Goal: Task Accomplishment & Management: Complete application form

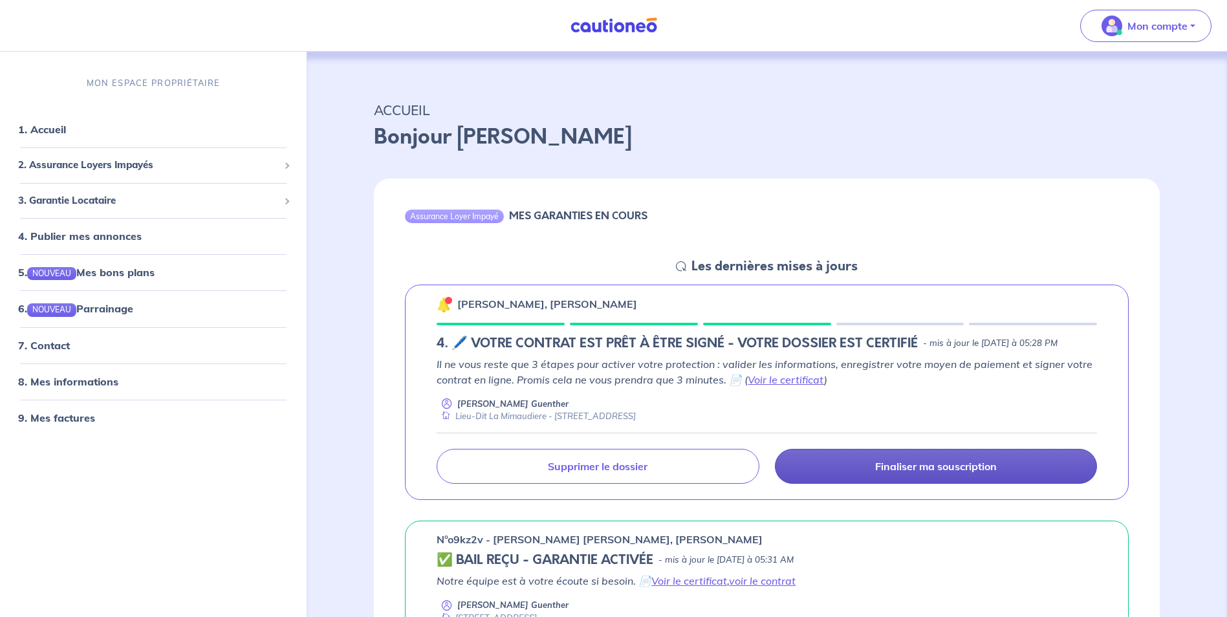
click at [874, 481] on link "Finaliser ma souscription" at bounding box center [936, 466] width 322 height 35
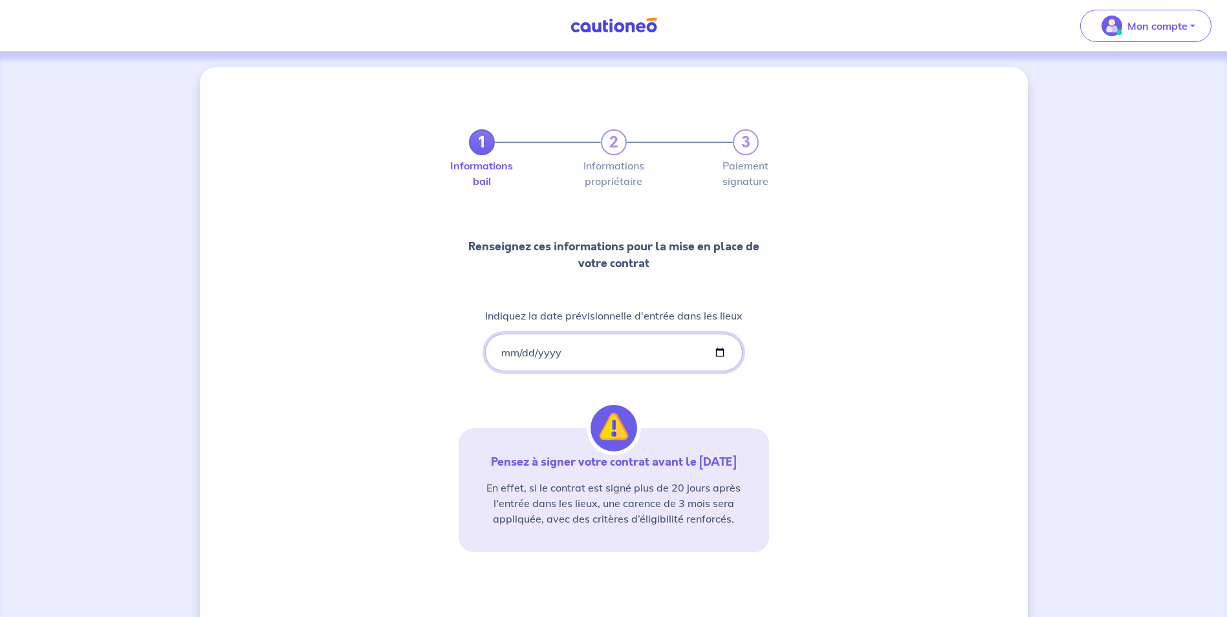
click at [720, 353] on input "[DATE]" at bounding box center [614, 353] width 258 height 38
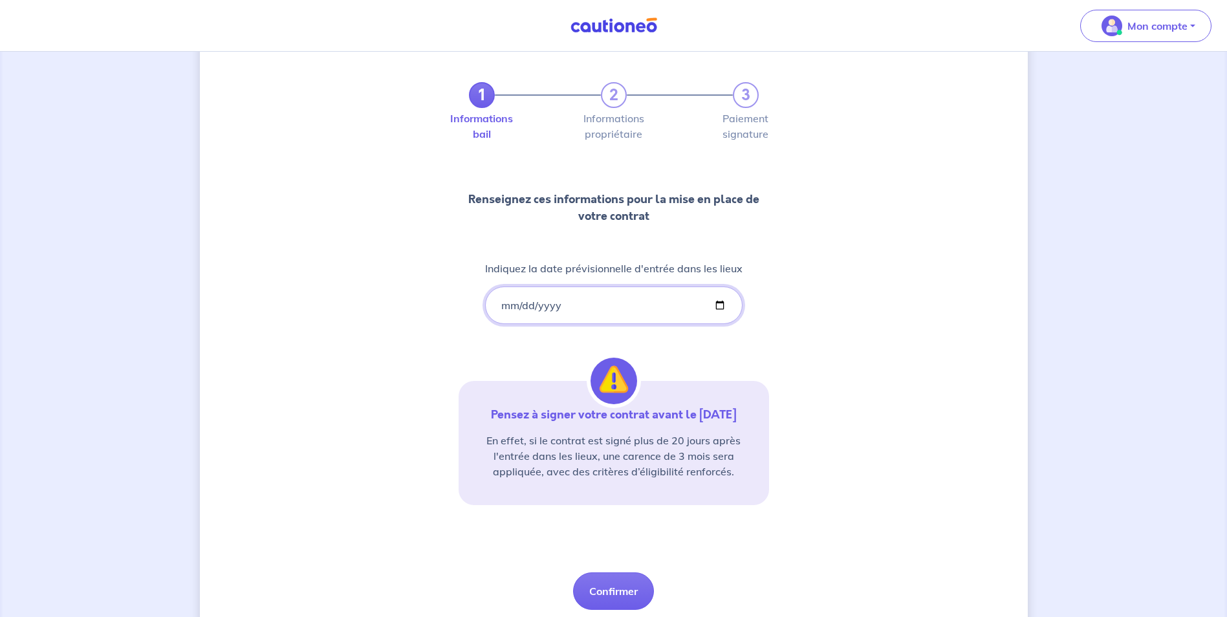
scroll to position [92, 0]
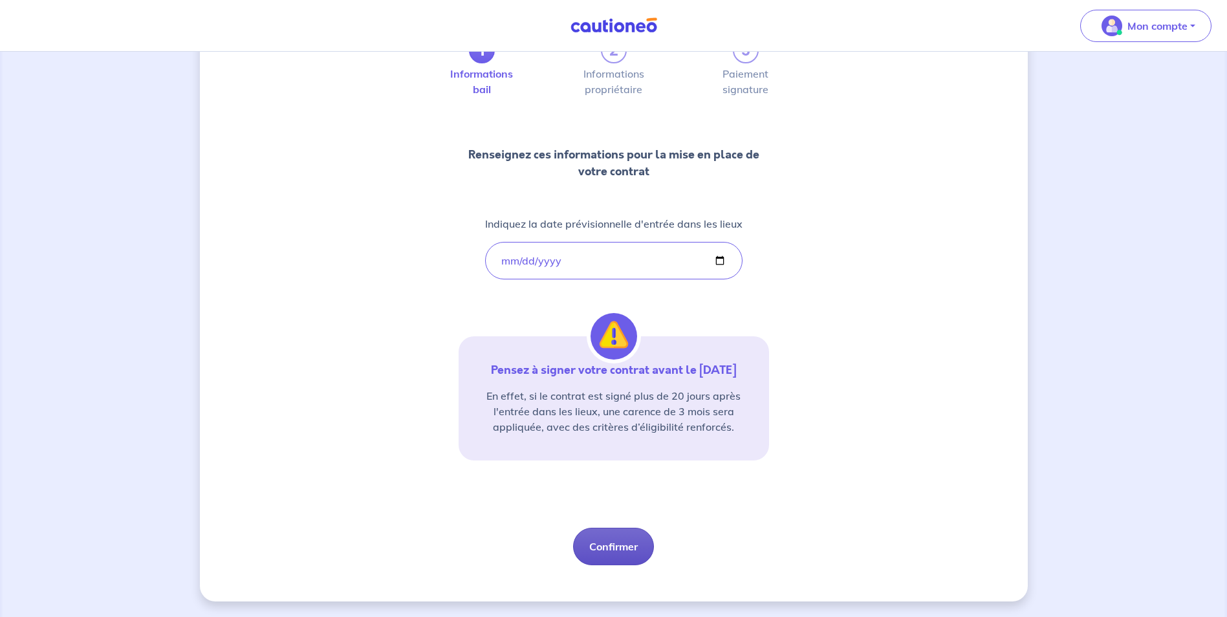
click at [629, 544] on button "Confirmer" at bounding box center [613, 547] width 81 height 38
select select "FR"
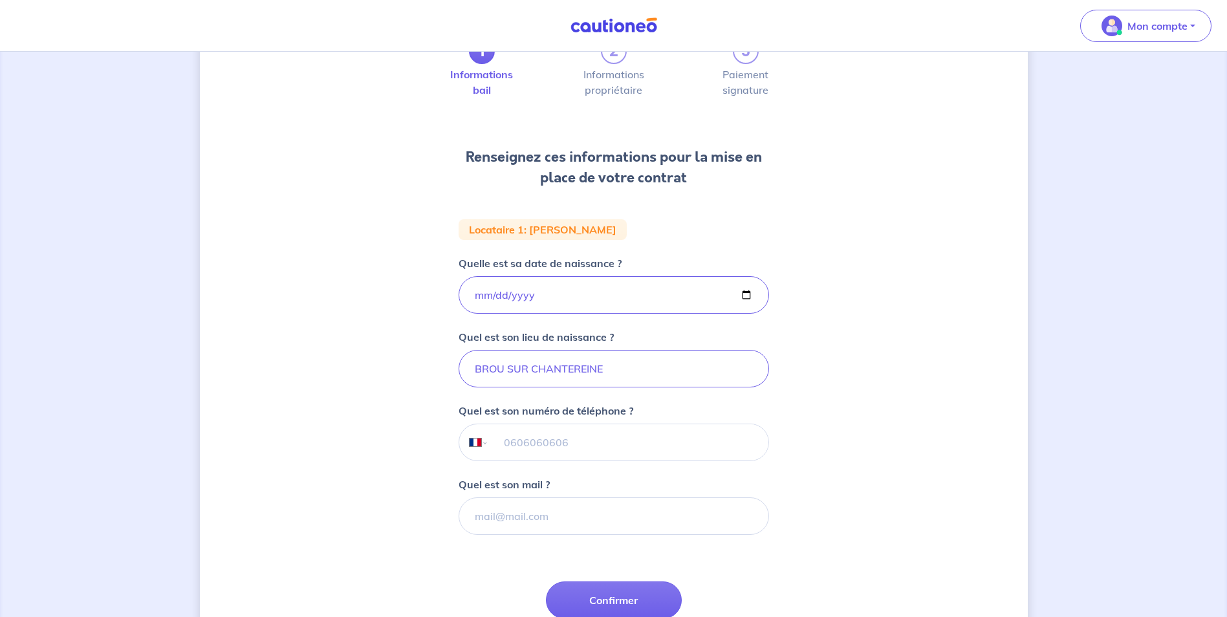
scroll to position [9, 0]
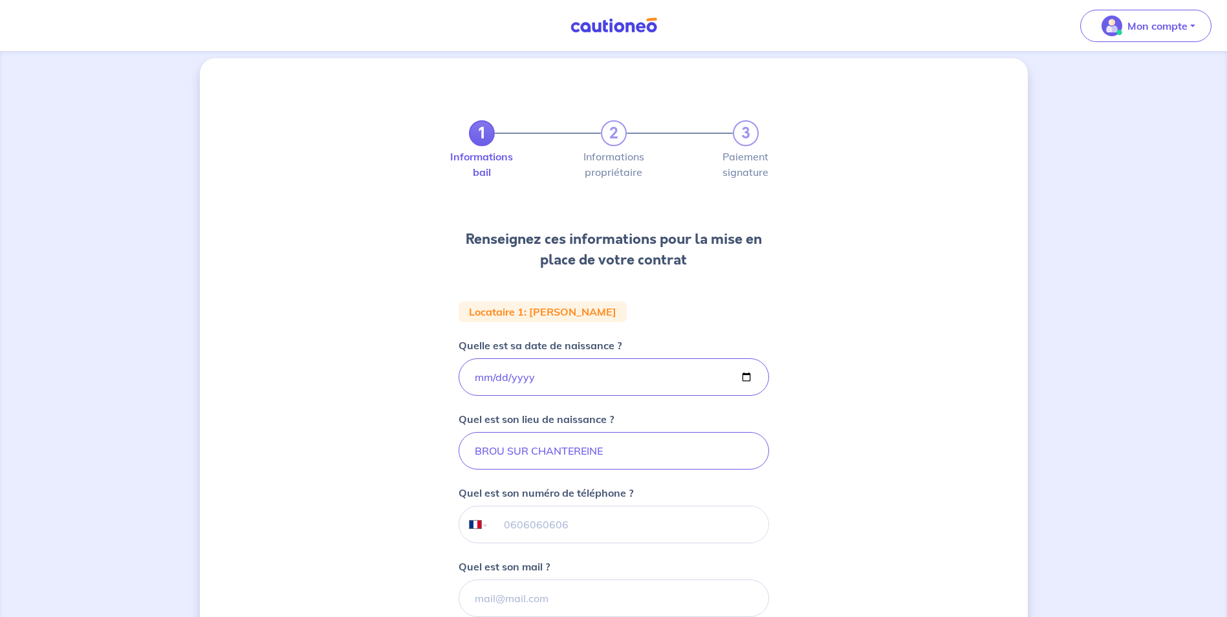
click at [533, 529] on input "tel" at bounding box center [629, 525] width 280 height 36
paste input "03 09 19 90"
drag, startPoint x: 578, startPoint y: 524, endPoint x: 446, endPoint y: 518, distance: 132.8
click at [446, 518] on div "1 2 3 Informations bail Informations propriétaire Paiement signature Renseignez…" at bounding box center [614, 427] width 828 height 738
paste input "675638665"
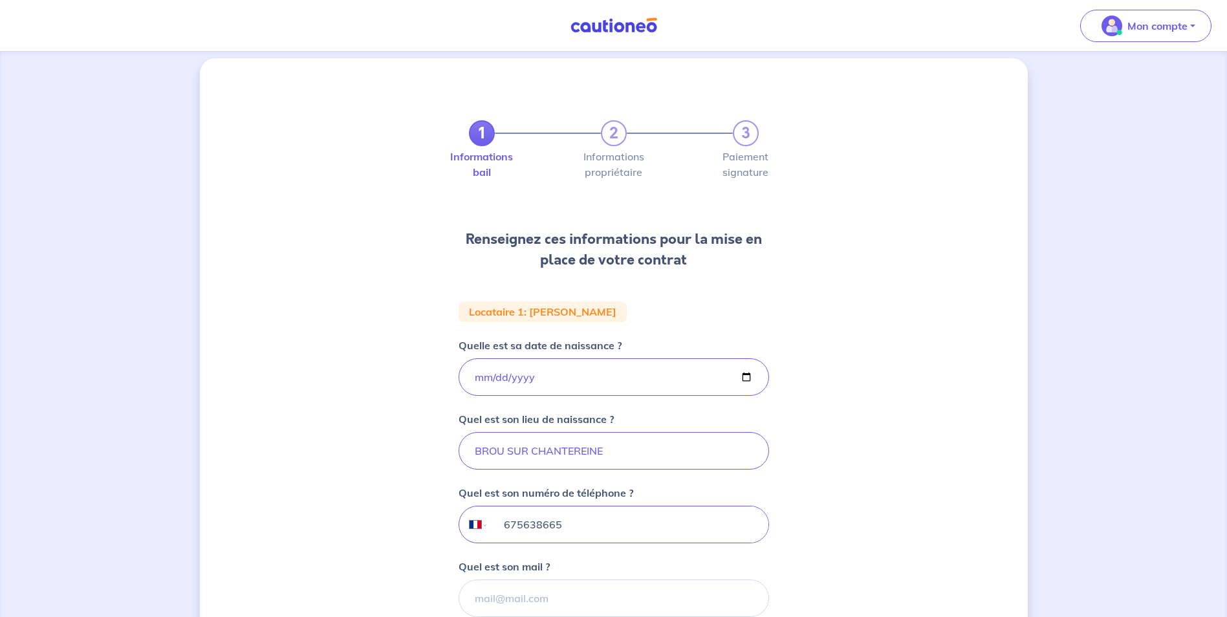
click at [501, 525] on input "675638665" at bounding box center [629, 525] width 280 height 36
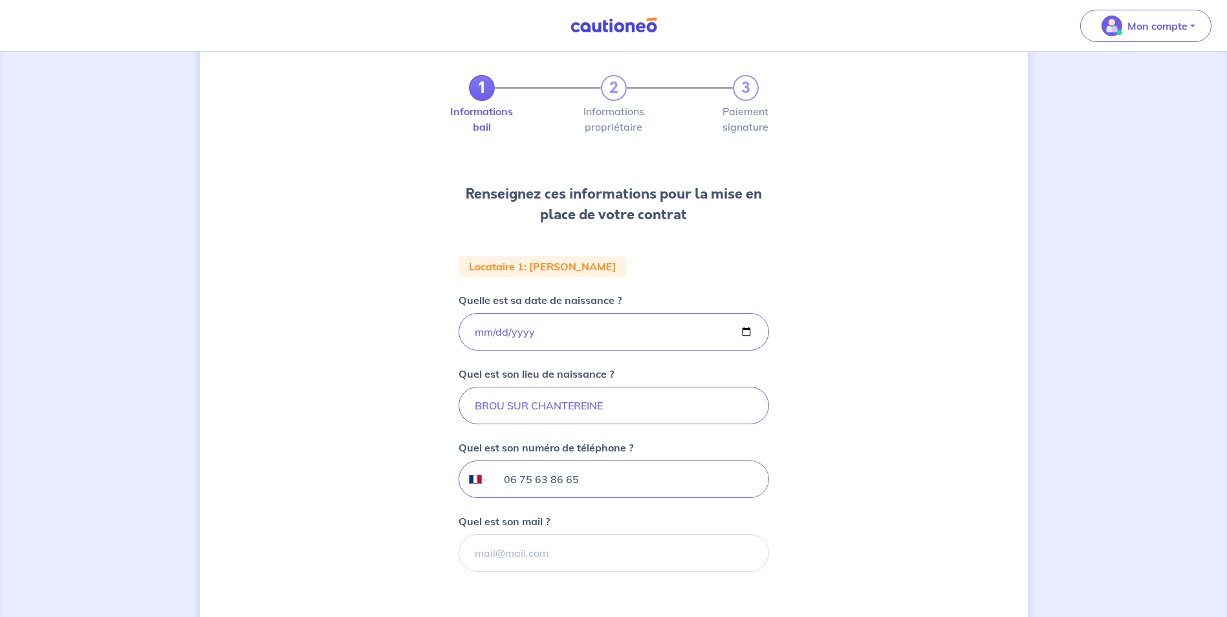
scroll to position [74, 0]
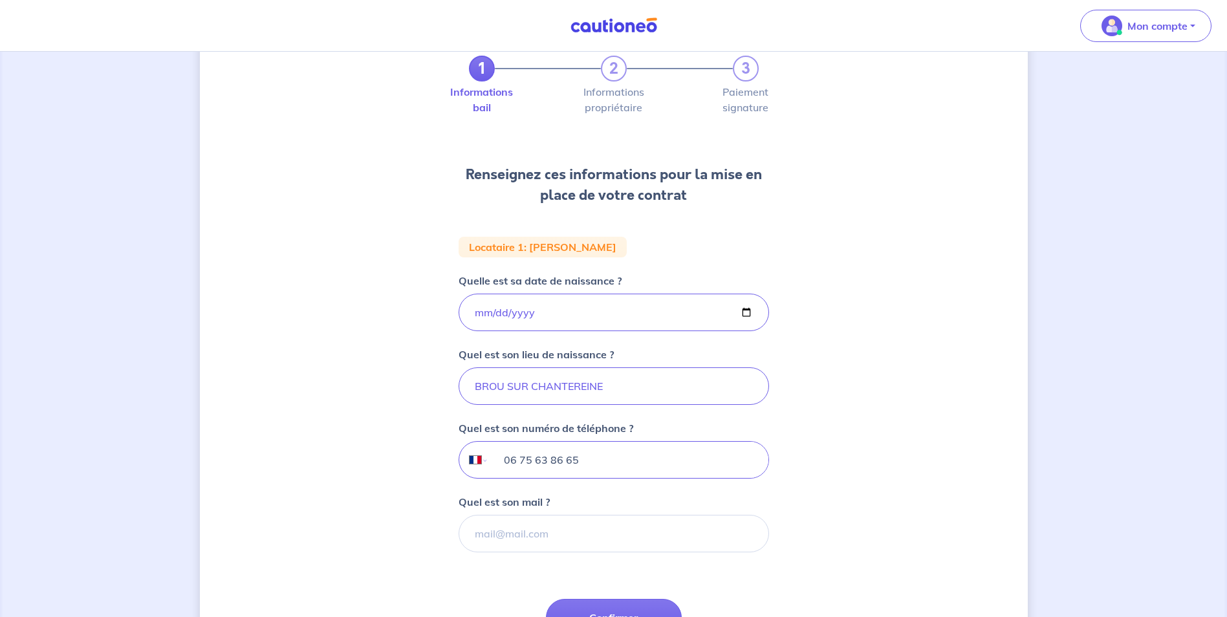
type input "06 75 63 86 65"
drag, startPoint x: 534, startPoint y: 534, endPoint x: 585, endPoint y: 529, distance: 50.8
click at [534, 534] on input "Quel est son mail ?" at bounding box center [614, 534] width 311 height 38
paste input "[PHONE_NUMBER]"
drag, startPoint x: 561, startPoint y: 527, endPoint x: 466, endPoint y: 534, distance: 95.3
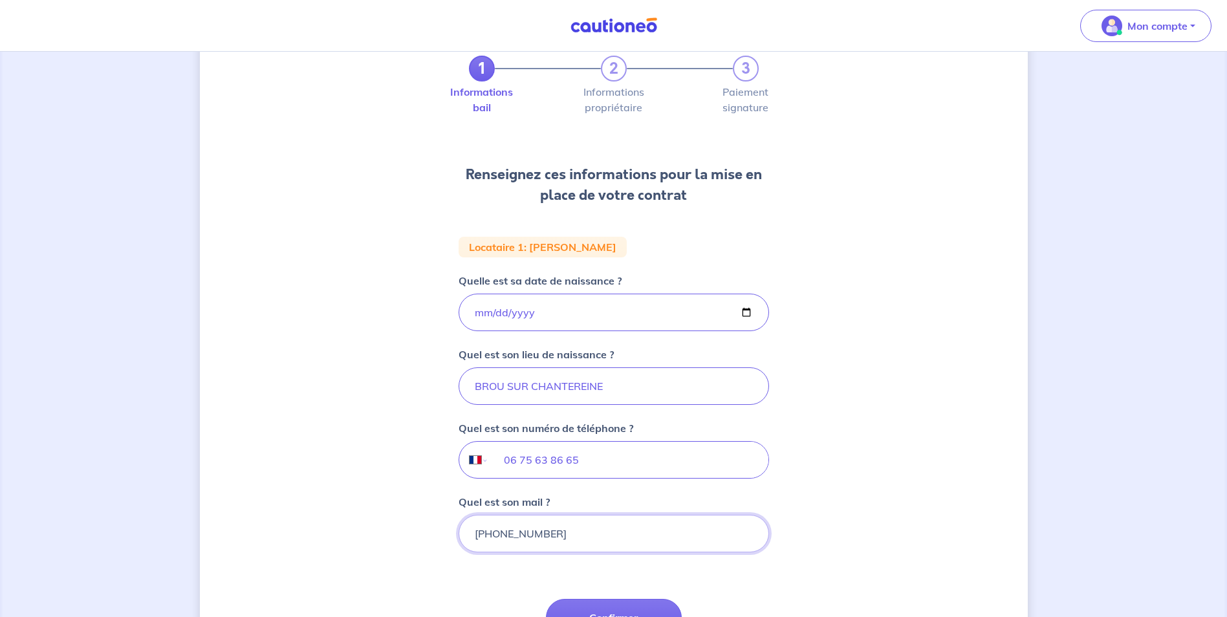
click at [466, 534] on input "[PHONE_NUMBER]" at bounding box center [614, 534] width 311 height 38
paste input "[PERSON_NAME][EMAIL_ADDRESS][PERSON_NAME][DOMAIN_NAME]"
type input "[PERSON_NAME][EMAIL_ADDRESS][PERSON_NAME][DOMAIN_NAME]"
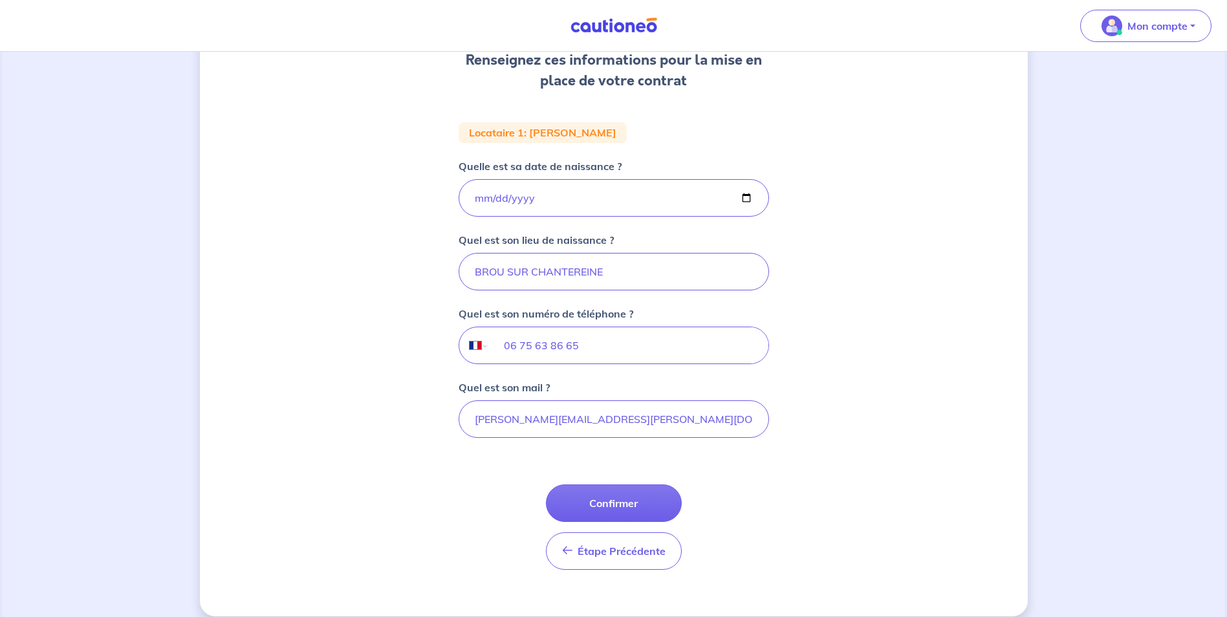
scroll to position [203, 0]
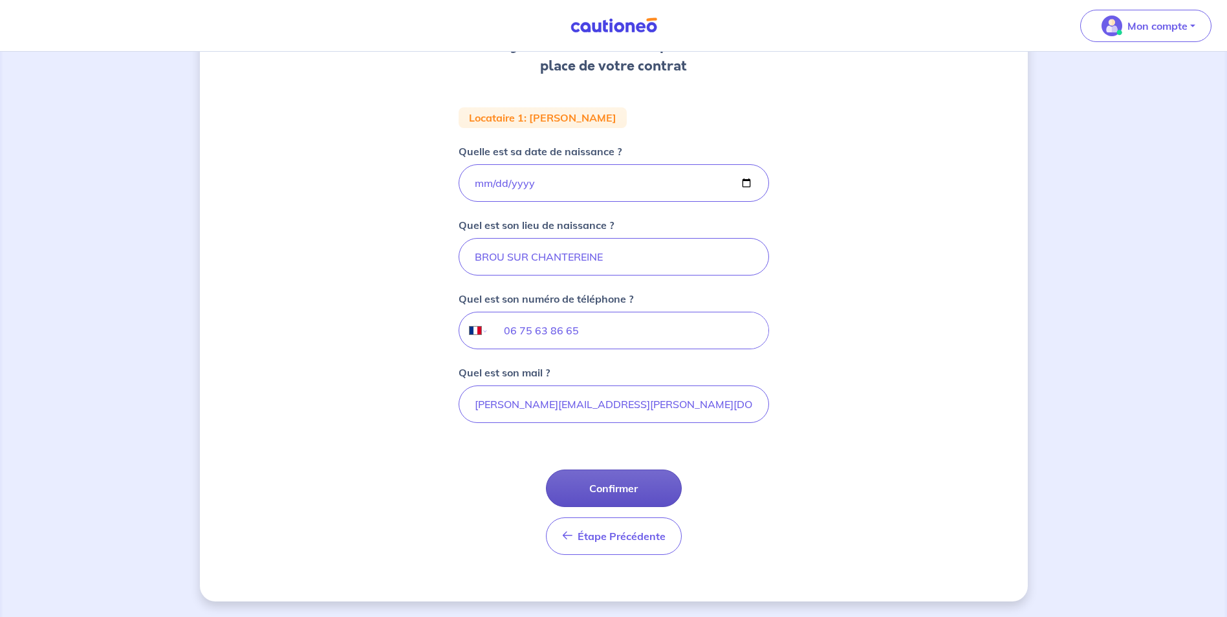
click at [618, 486] on button "Confirmer" at bounding box center [614, 489] width 136 height 38
select select "FR"
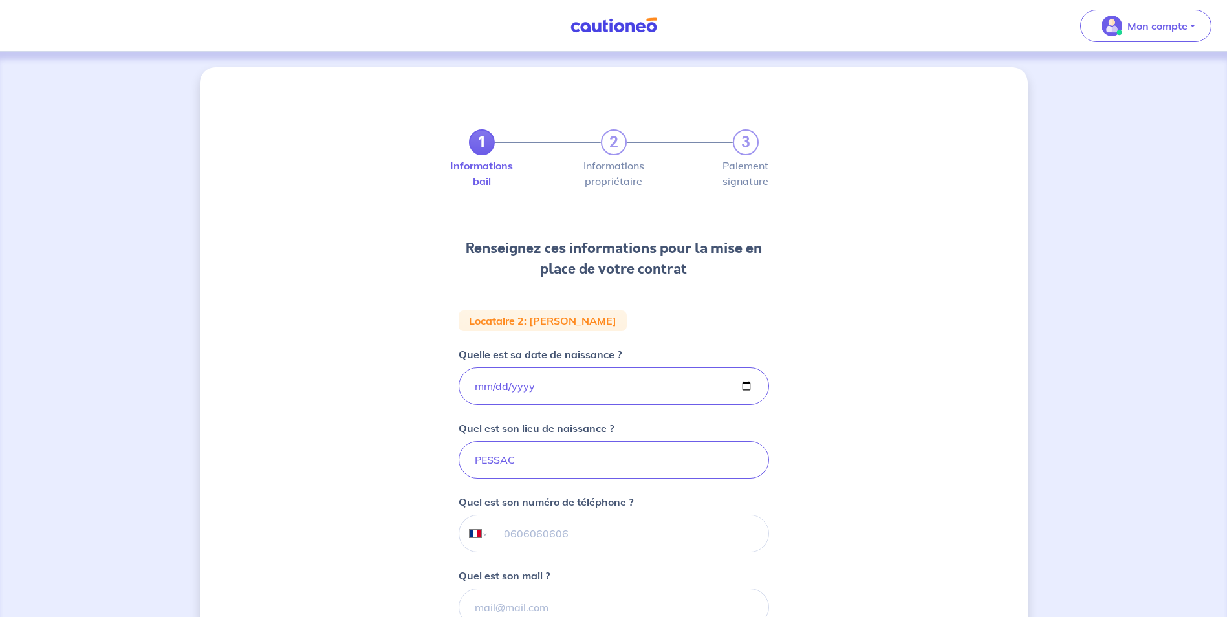
drag, startPoint x: 542, startPoint y: 539, endPoint x: 551, endPoint y: 531, distance: 11.9
click at [542, 539] on input "tel" at bounding box center [629, 534] width 280 height 36
paste input "06 08 80 86 29"
type input "06 08 80 86 29"
click at [549, 604] on input "Quel est son mail ?" at bounding box center [614, 608] width 311 height 38
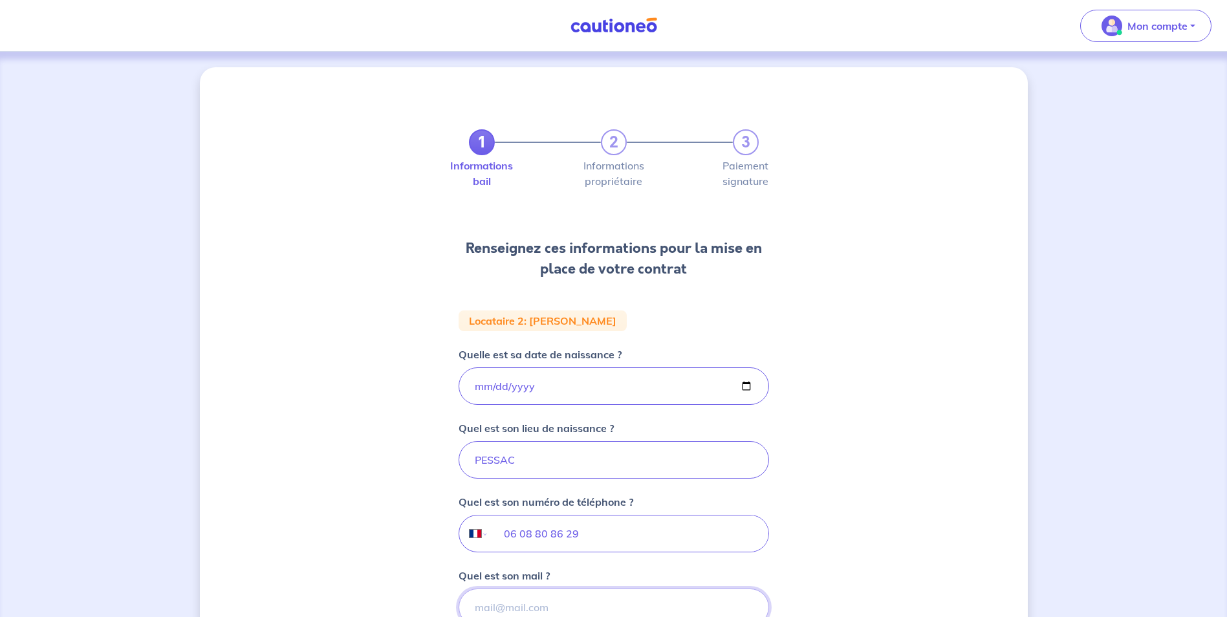
paste input "[PHONE_NUMBER]"
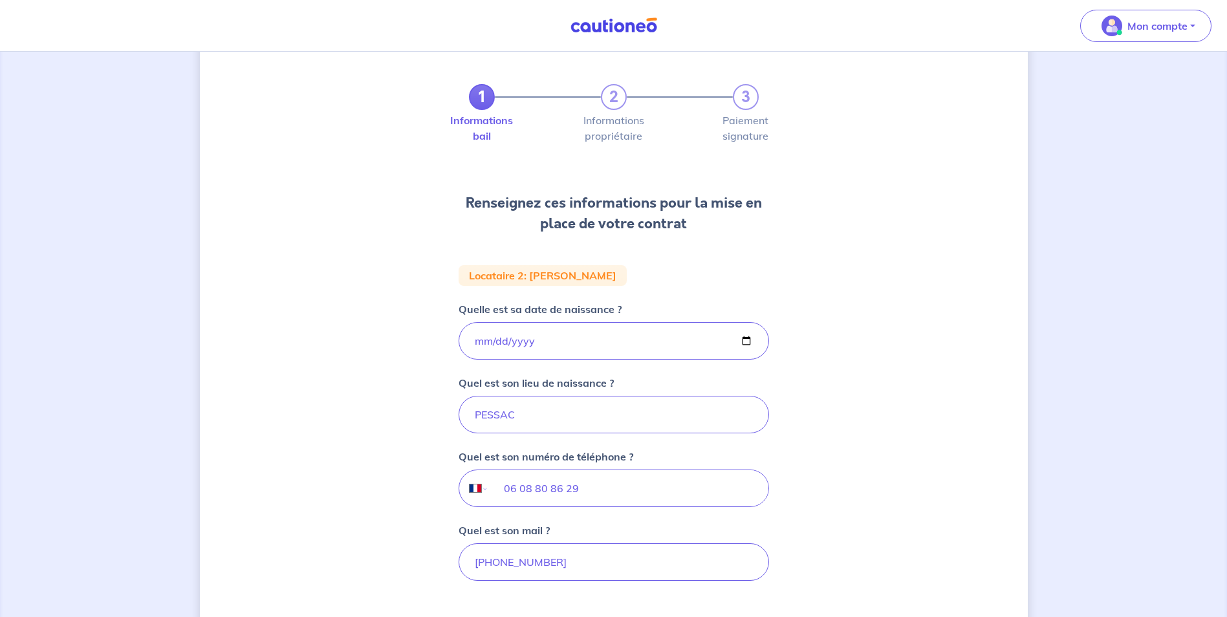
scroll to position [65, 0]
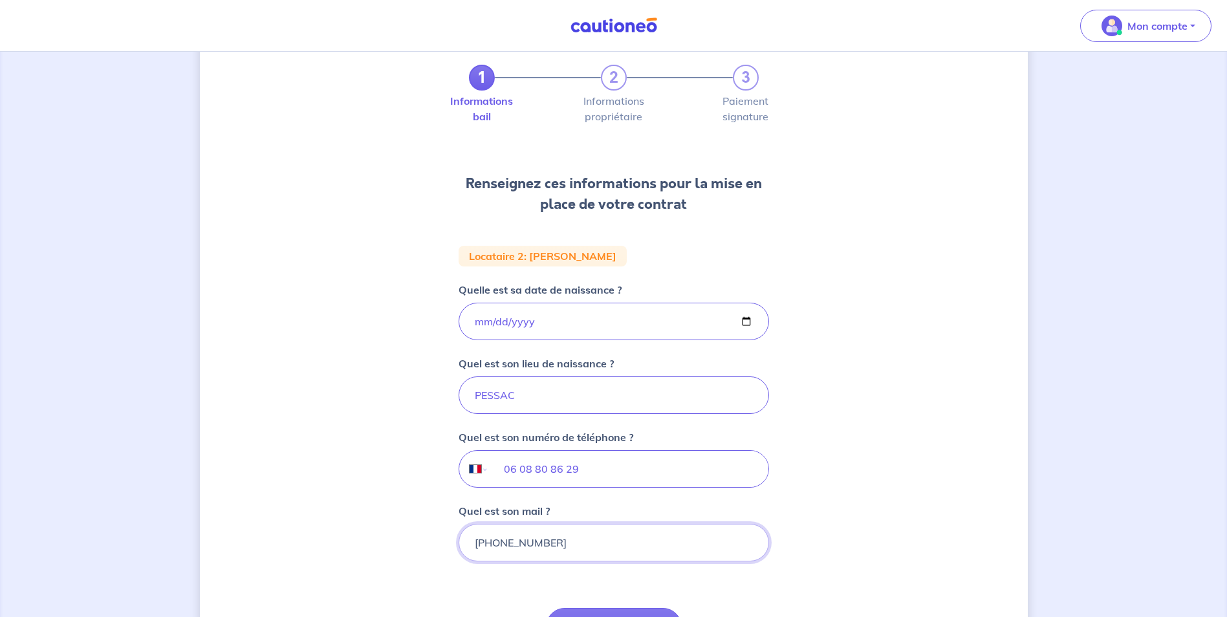
drag, startPoint x: 575, startPoint y: 546, endPoint x: 465, endPoint y: 540, distance: 110.2
click at [465, 540] on input "[PHONE_NUMBER]" at bounding box center [614, 543] width 311 height 38
drag, startPoint x: 551, startPoint y: 542, endPoint x: 439, endPoint y: 536, distance: 111.4
click at [439, 536] on div "1 2 3 Informations bail Informations propriétaire Paiement signature Renseignez…" at bounding box center [614, 372] width 828 height 738
paste input "[EMAIL_ADDRESS][DOMAIN_NAME]"
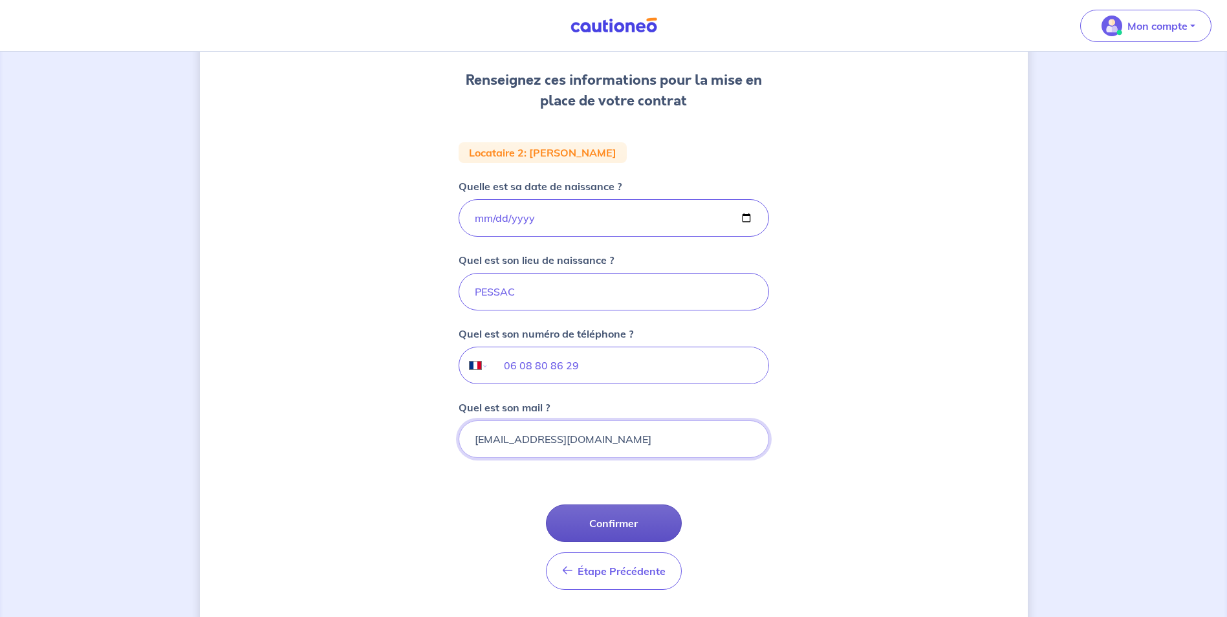
scroll to position [194, 0]
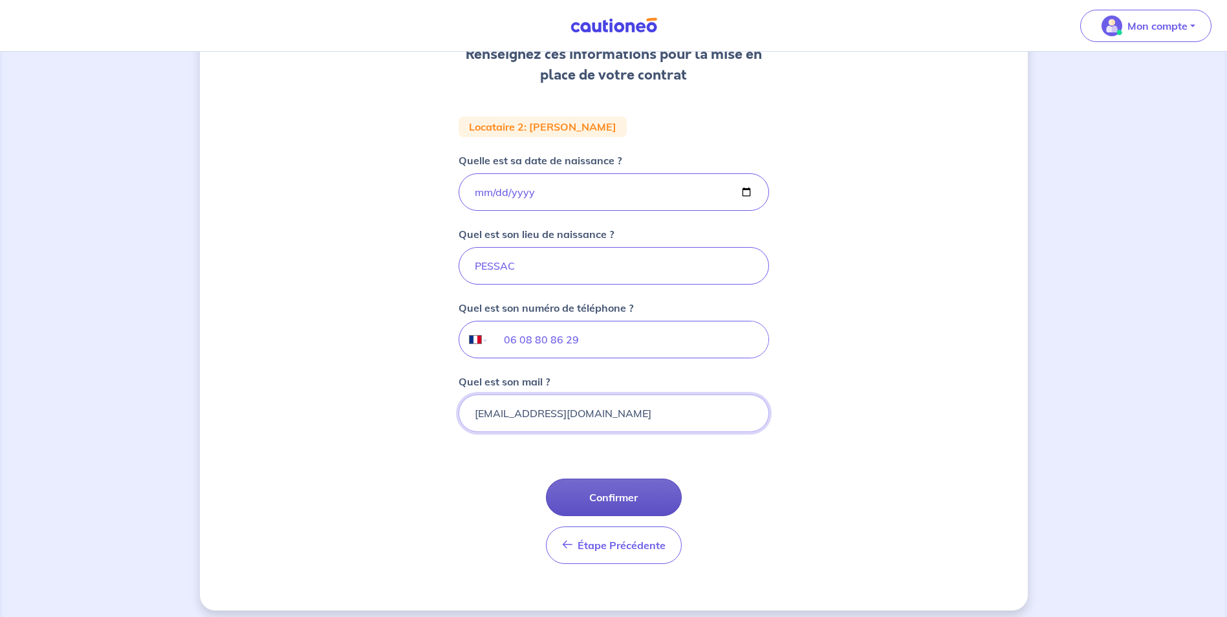
type input "[EMAIL_ADDRESS][DOMAIN_NAME]"
click at [604, 503] on button "Confirmer" at bounding box center [614, 498] width 136 height 38
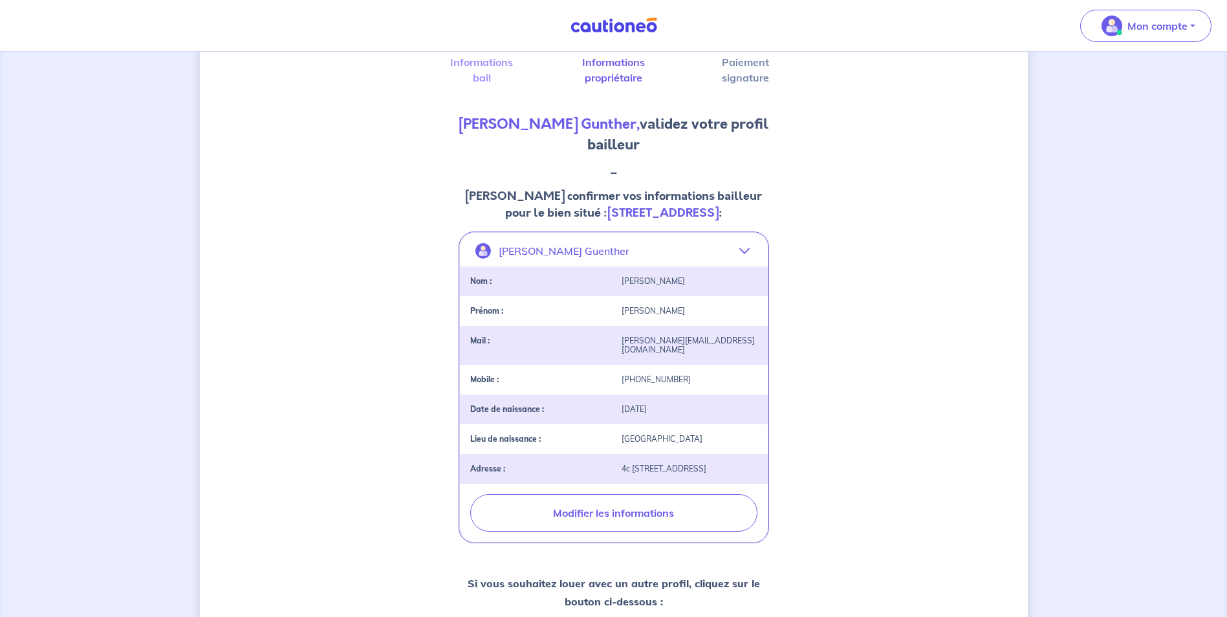
select select "FR"
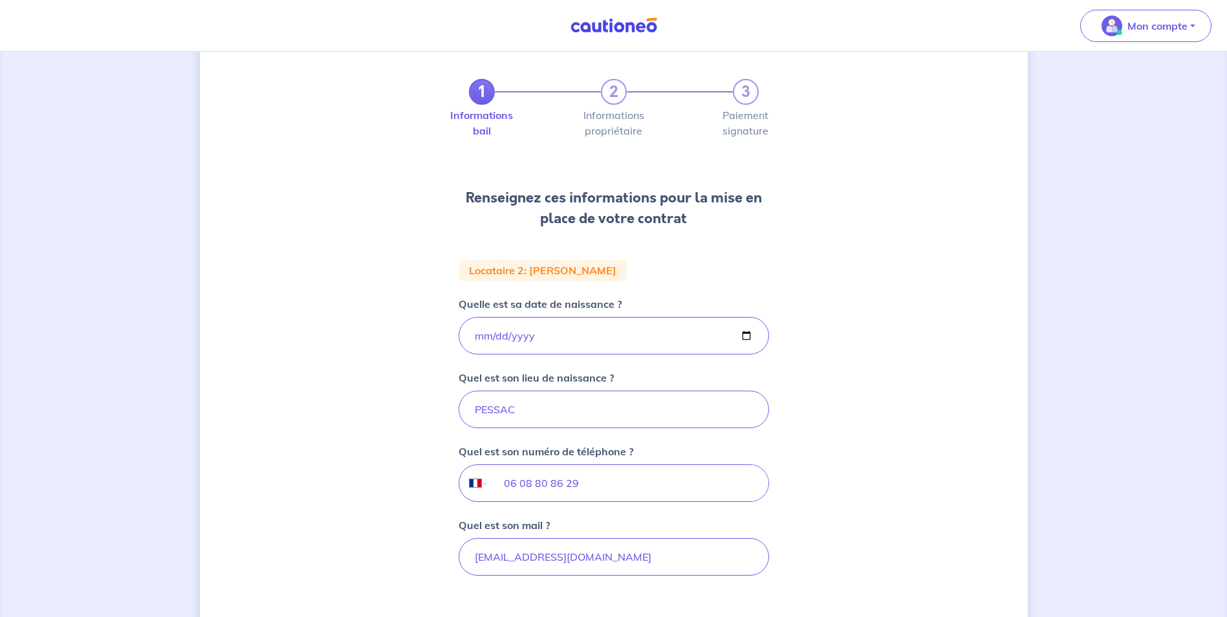
scroll to position [129, 0]
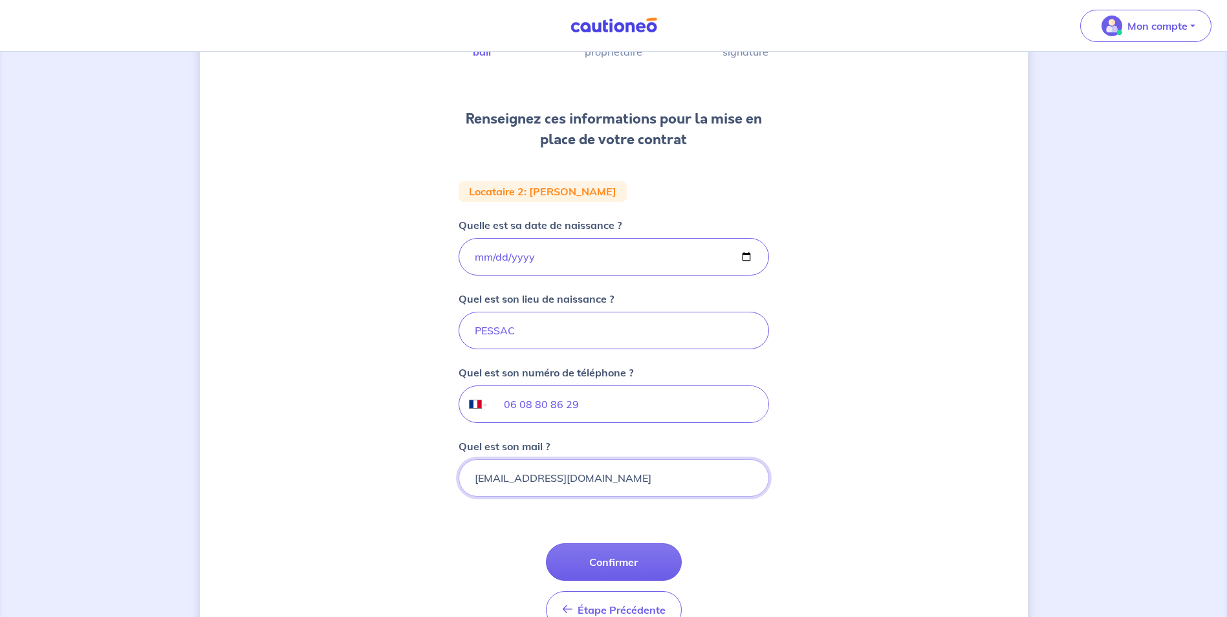
drag, startPoint x: 474, startPoint y: 479, endPoint x: 490, endPoint y: 487, distance: 17.1
click at [474, 479] on input "[EMAIL_ADDRESS][DOMAIN_NAME]" at bounding box center [614, 478] width 311 height 38
type input "[PERSON_NAME][EMAIL_ADDRESS][DOMAIN_NAME]"
click at [615, 561] on button "Confirmer" at bounding box center [614, 563] width 136 height 38
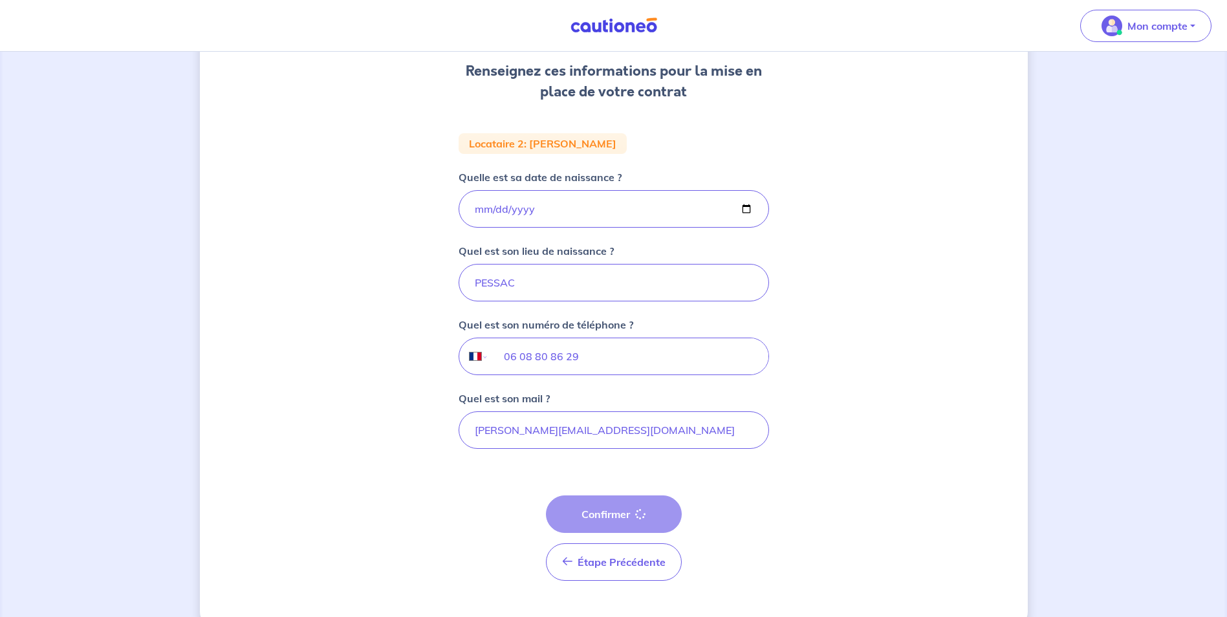
scroll to position [194, 0]
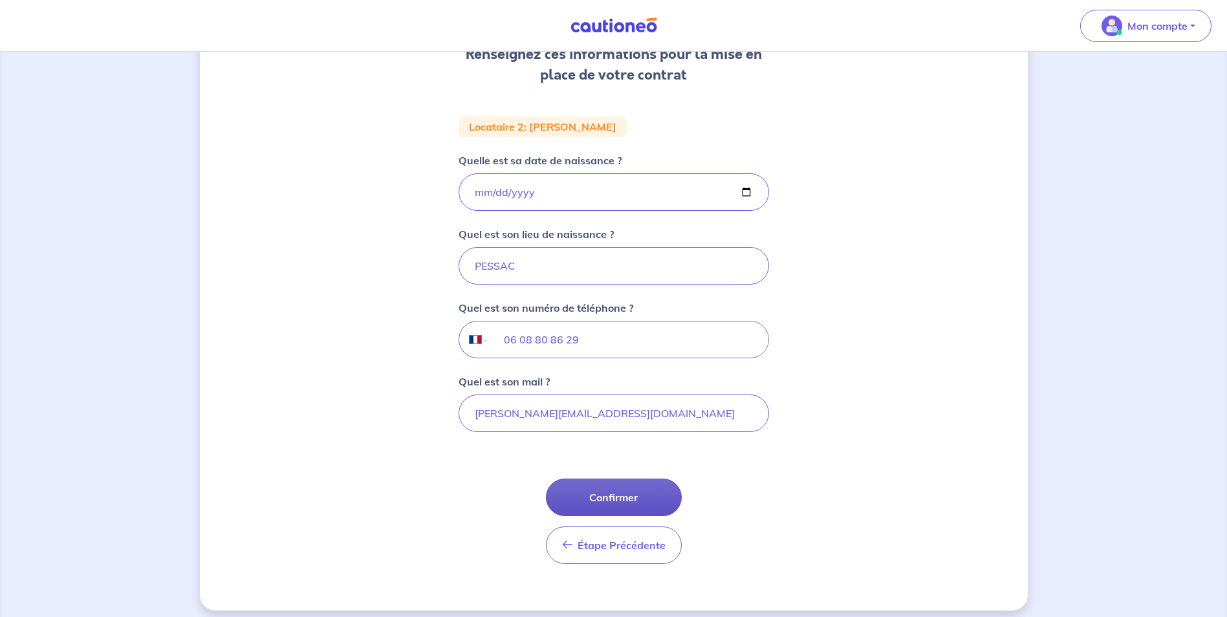
click at [633, 498] on button "Confirmer" at bounding box center [614, 498] width 136 height 38
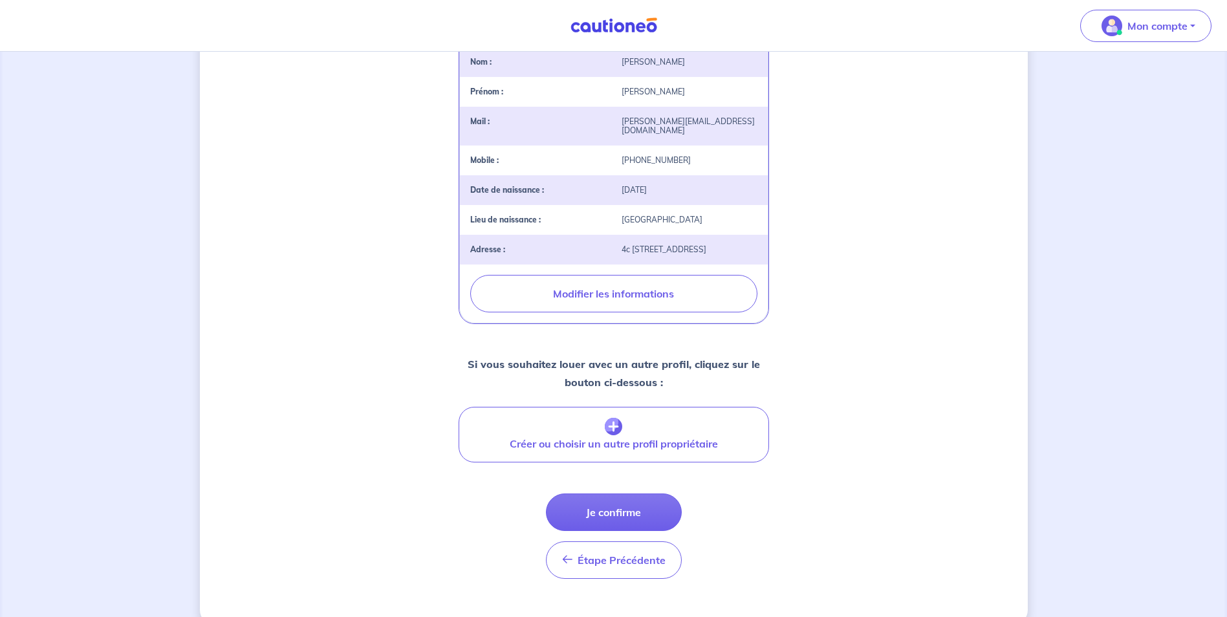
scroll to position [324, 0]
click at [630, 531] on button "Je confirme" at bounding box center [614, 512] width 136 height 38
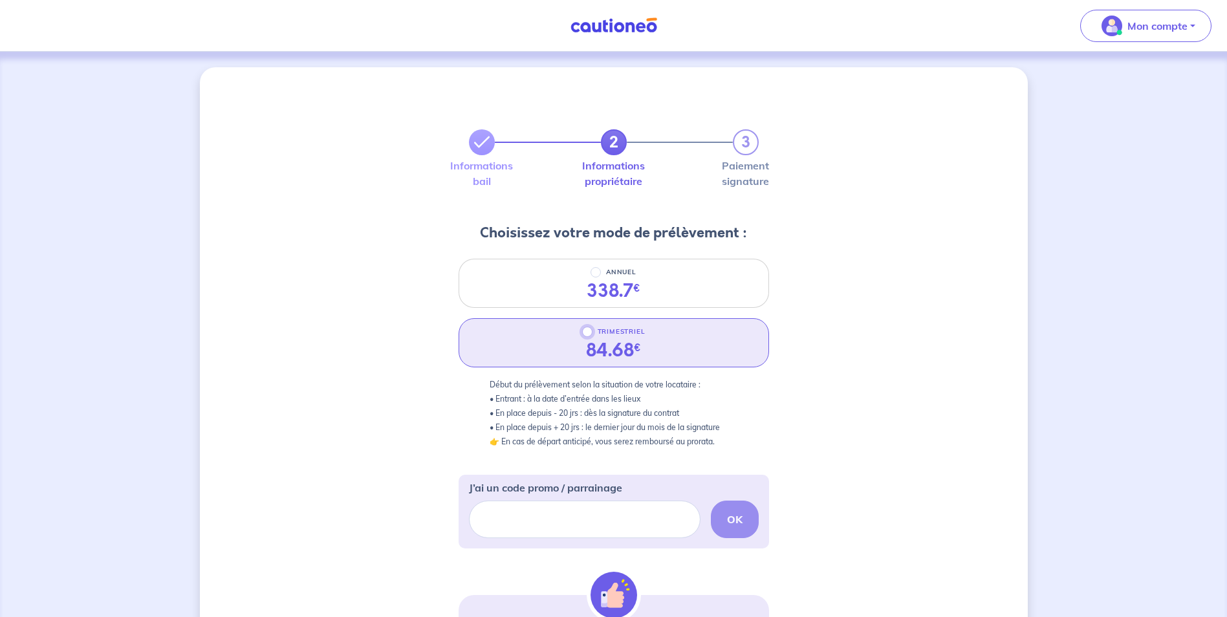
click at [586, 336] on input "TRIMESTRIEL" at bounding box center [587, 332] width 10 height 10
radio input "true"
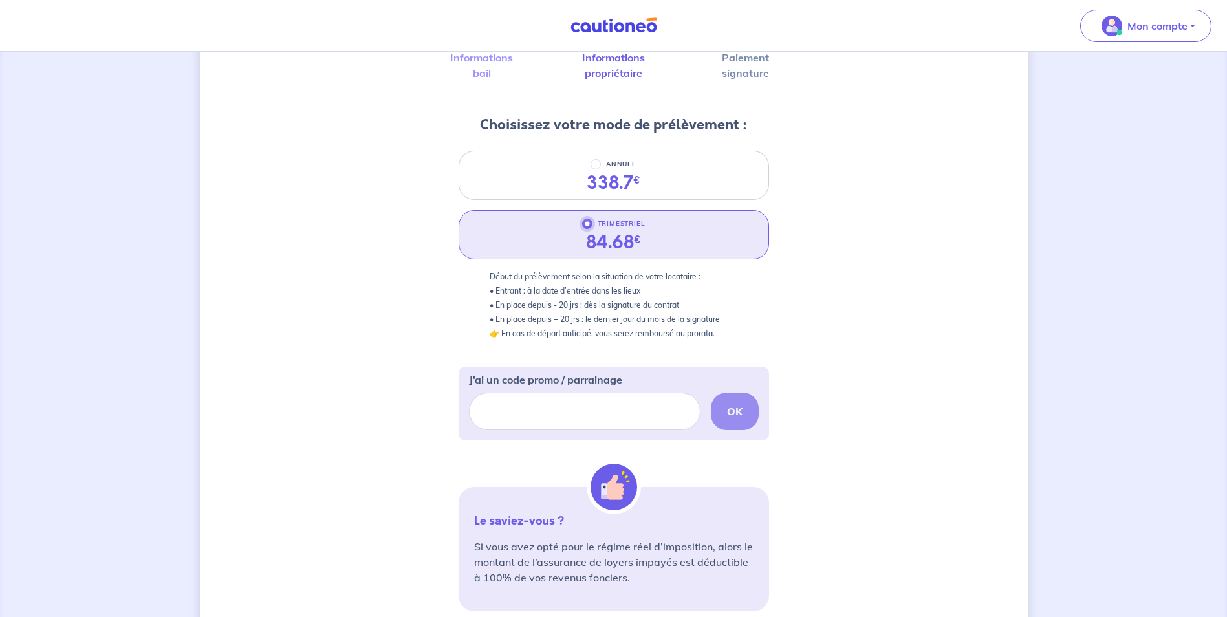
scroll to position [129, 0]
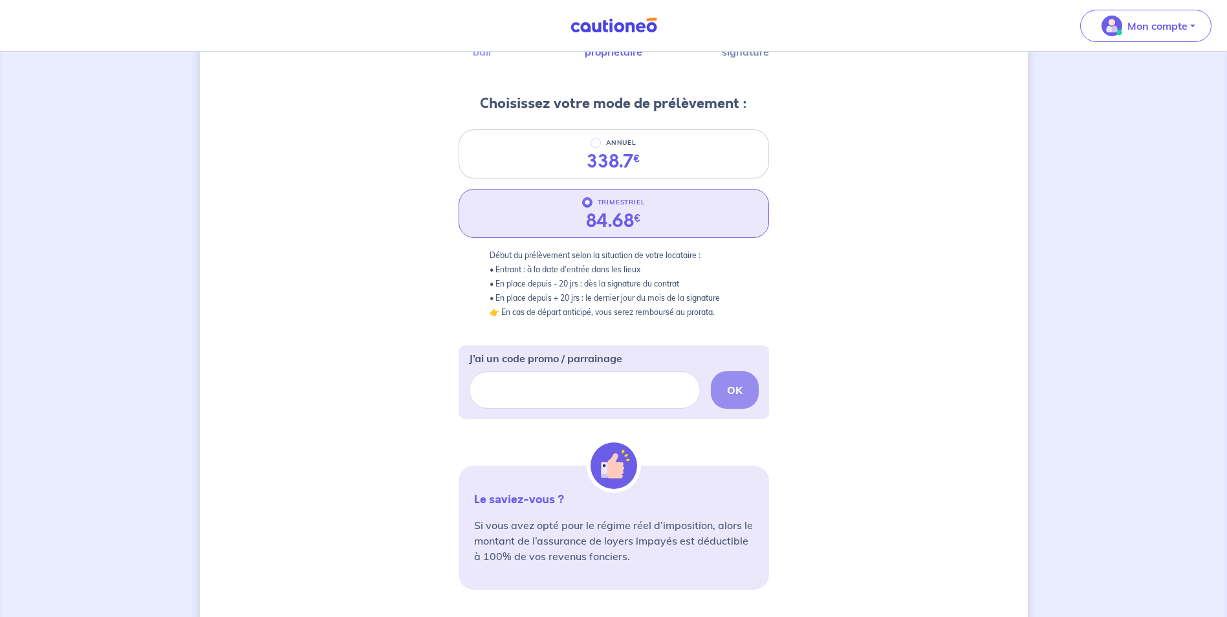
click at [733, 395] on div "OK" at bounding box center [614, 390] width 290 height 38
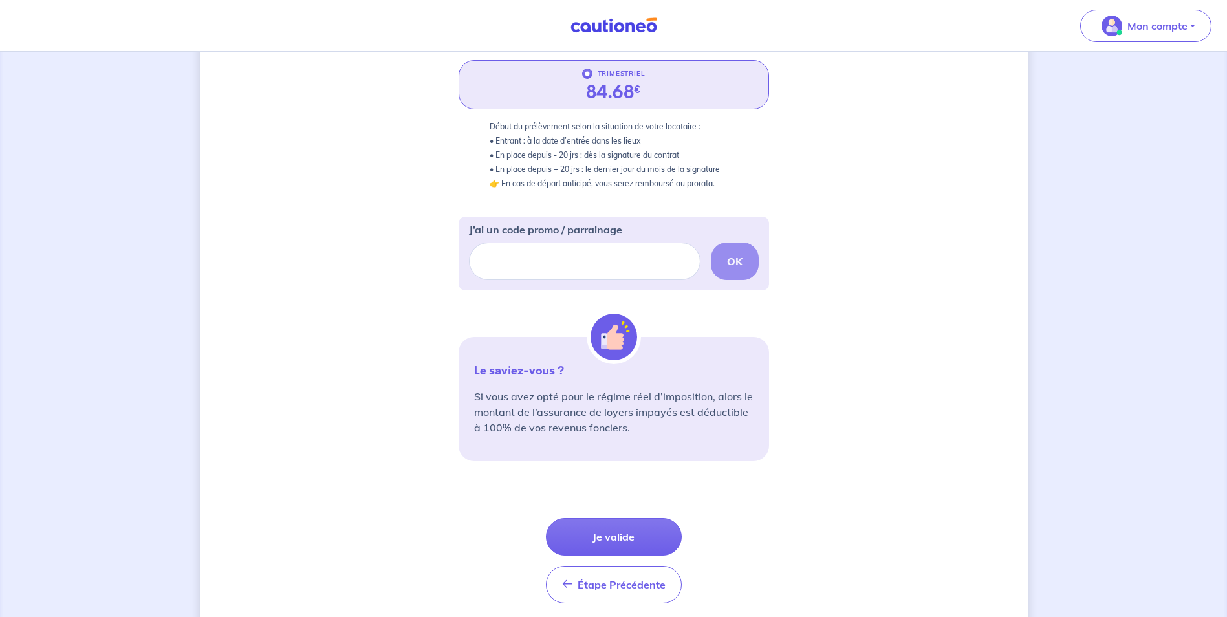
scroll to position [259, 0]
click at [635, 520] on button "Je valide" at bounding box center [614, 537] width 136 height 38
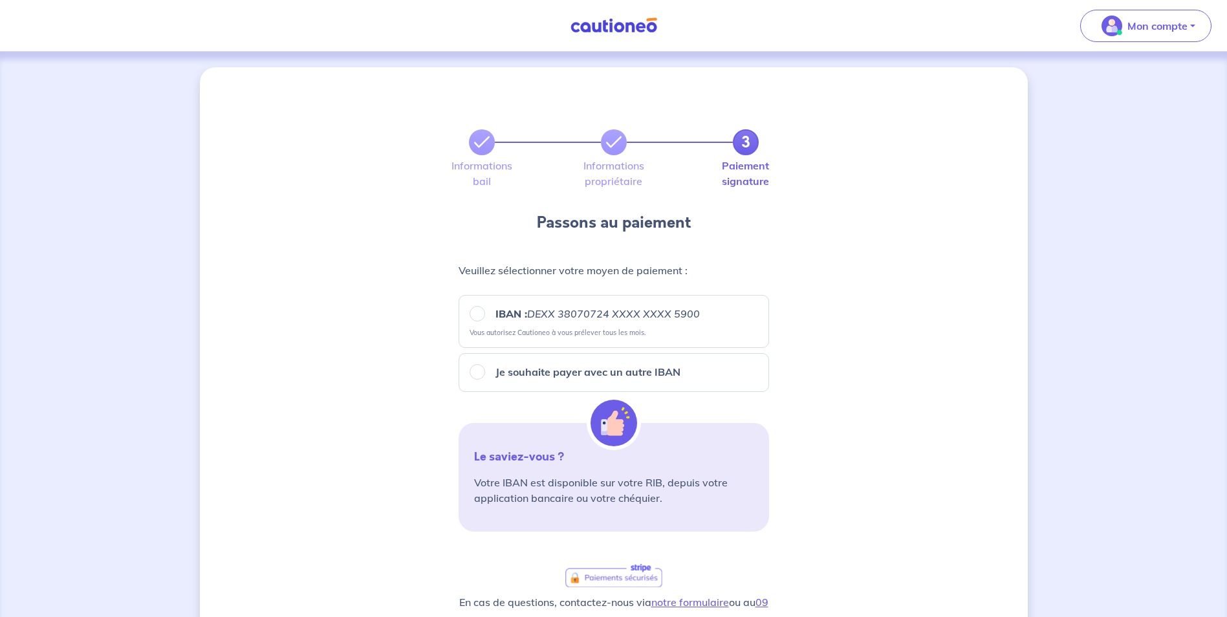
scroll to position [65, 0]
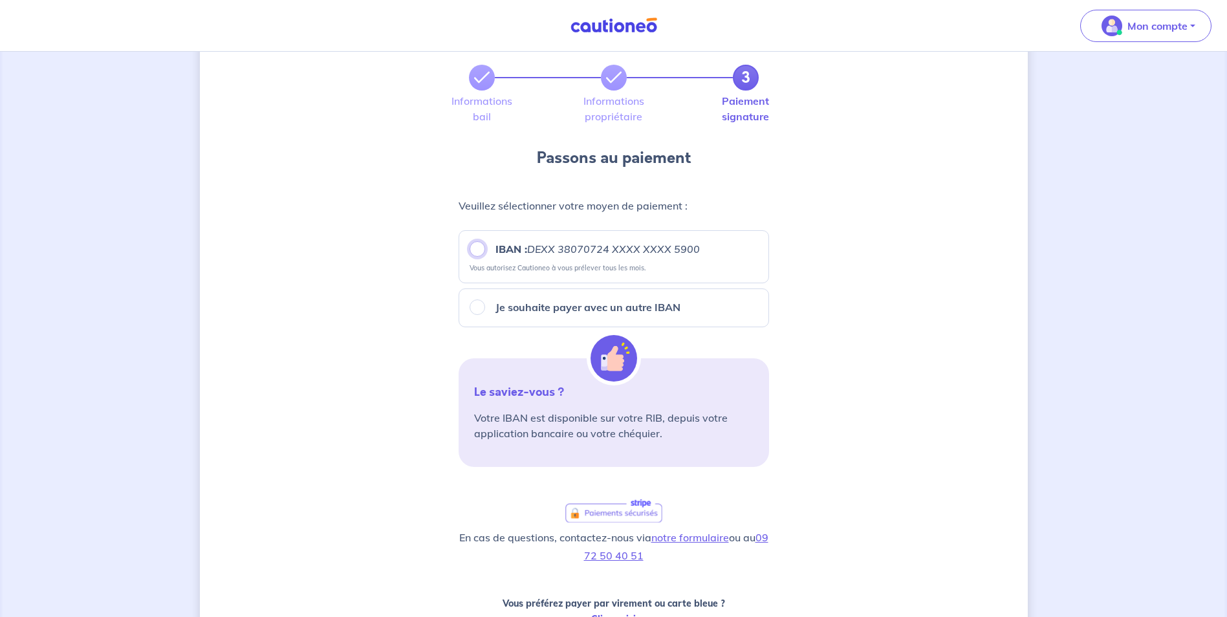
click at [479, 246] on input "IBAN : DEXX [FINANCIAL_ID] XXXX XXXX 5900" at bounding box center [478, 249] width 16 height 16
radio input "true"
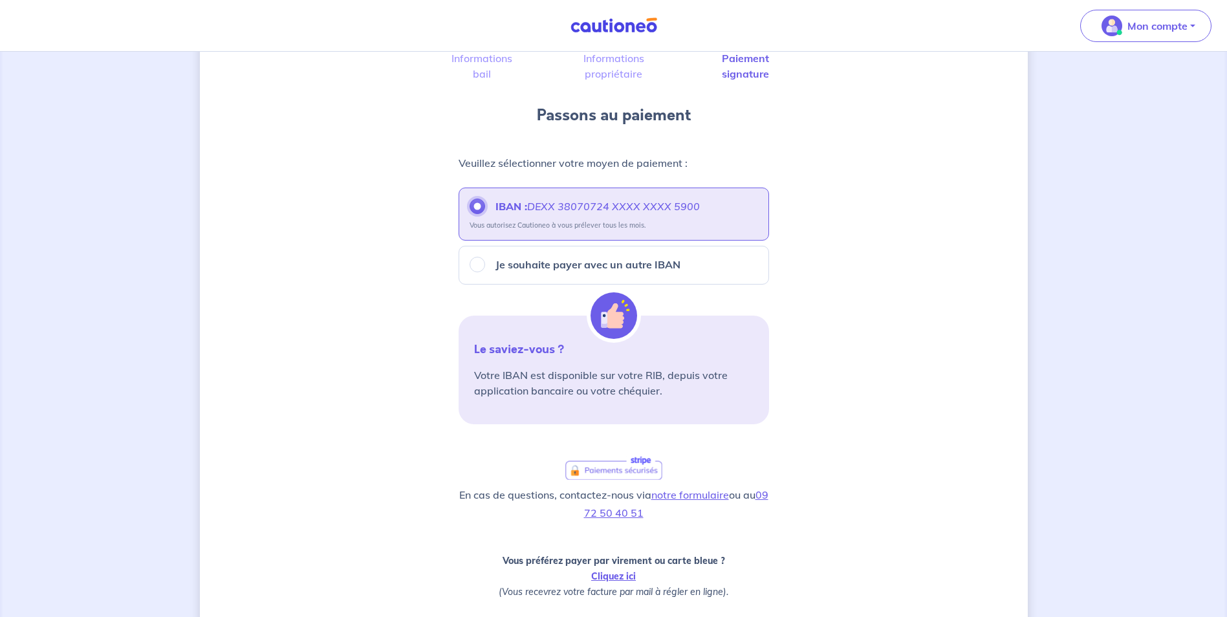
scroll to position [259, 0]
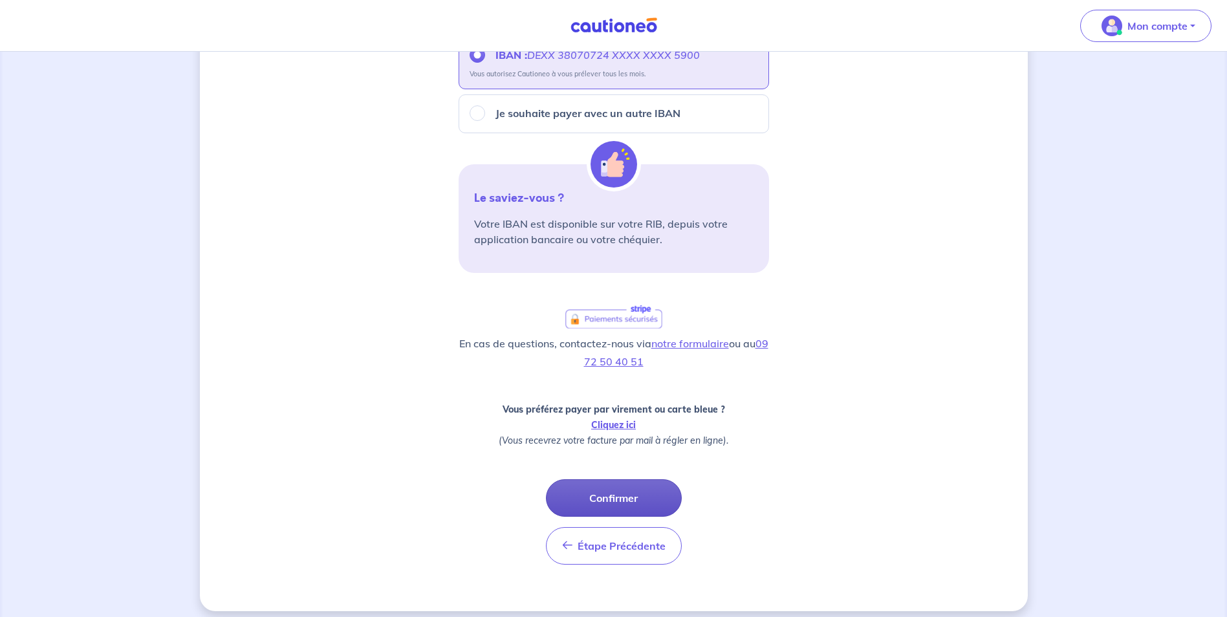
click at [621, 493] on button "Confirmer" at bounding box center [614, 498] width 136 height 38
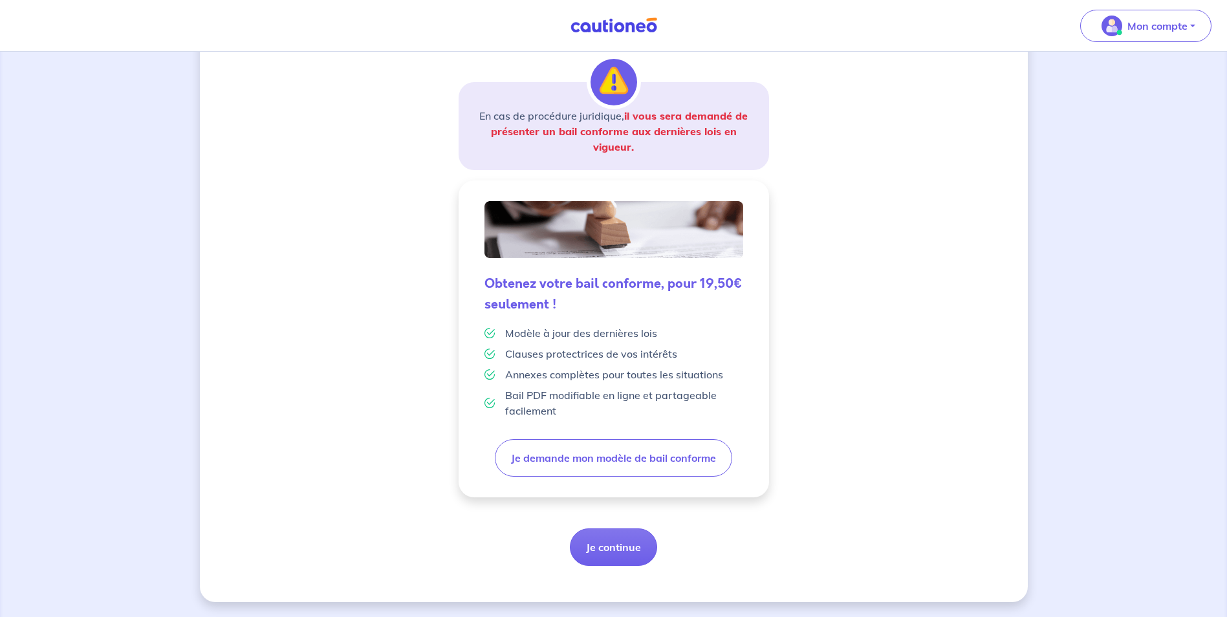
scroll to position [198, 0]
click at [628, 550] on button "Je continue" at bounding box center [613, 547] width 87 height 38
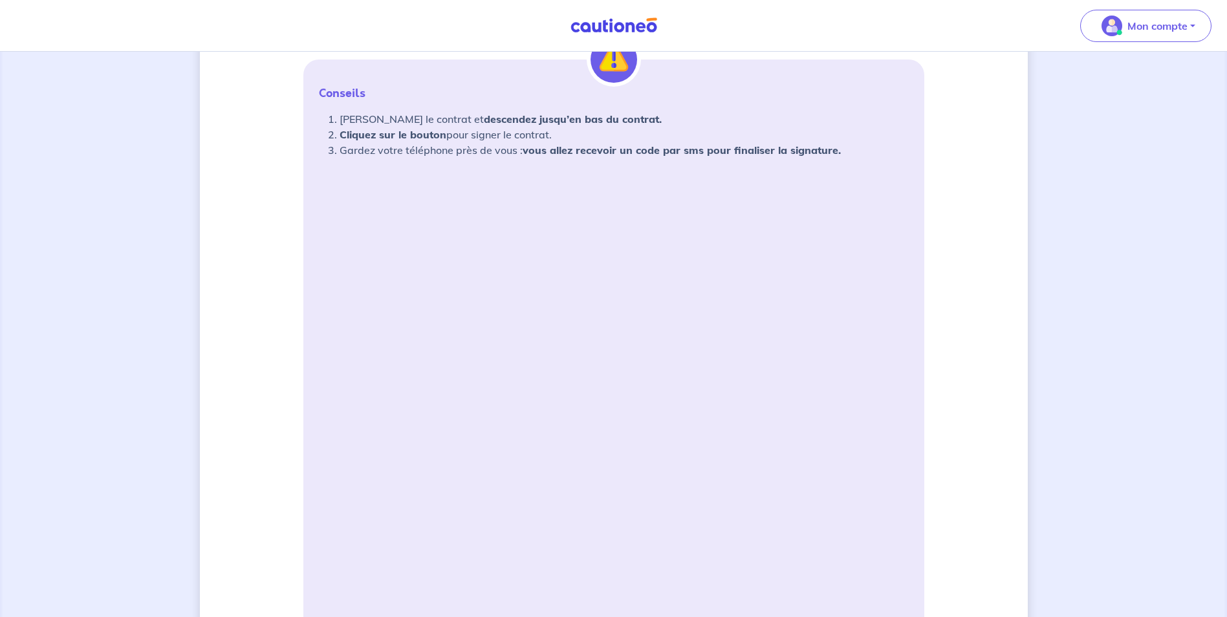
scroll to position [324, 0]
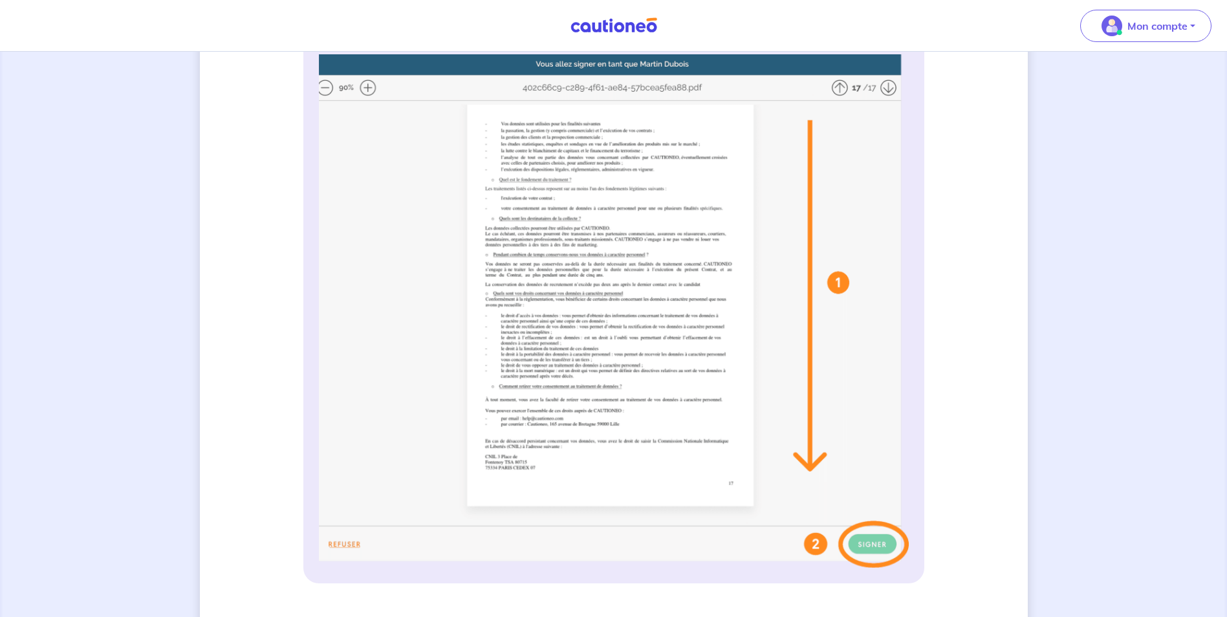
click at [361, 89] on img at bounding box center [614, 311] width 590 height 514
click at [364, 87] on img at bounding box center [614, 311] width 590 height 514
click at [875, 547] on img at bounding box center [614, 311] width 590 height 514
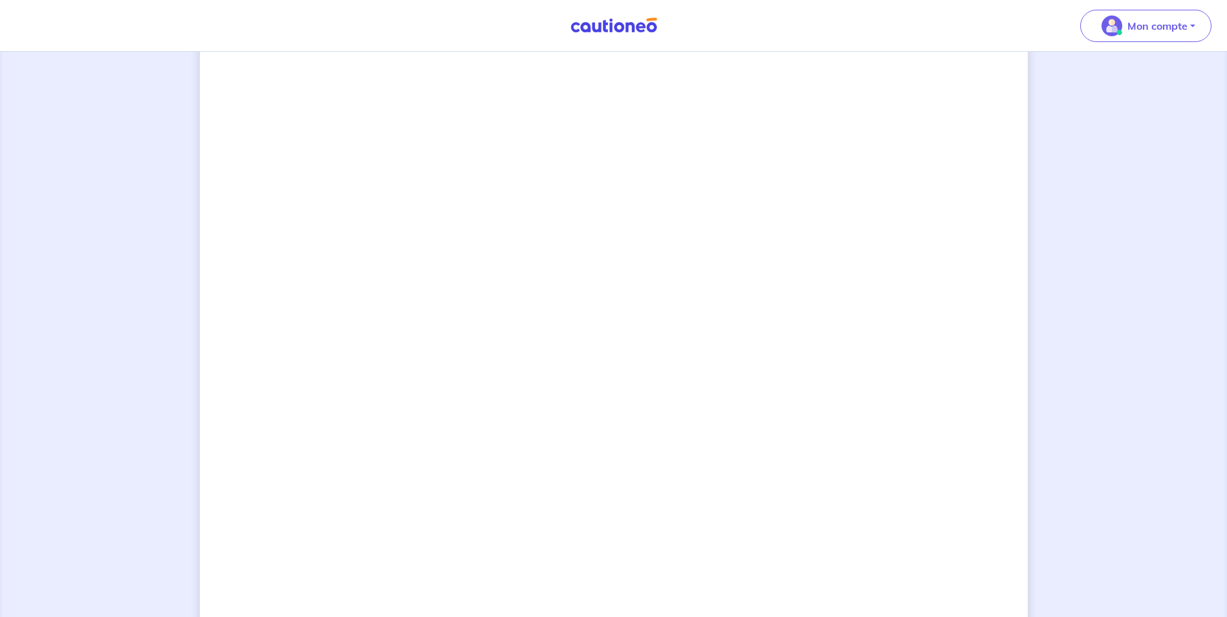
scroll to position [744, 0]
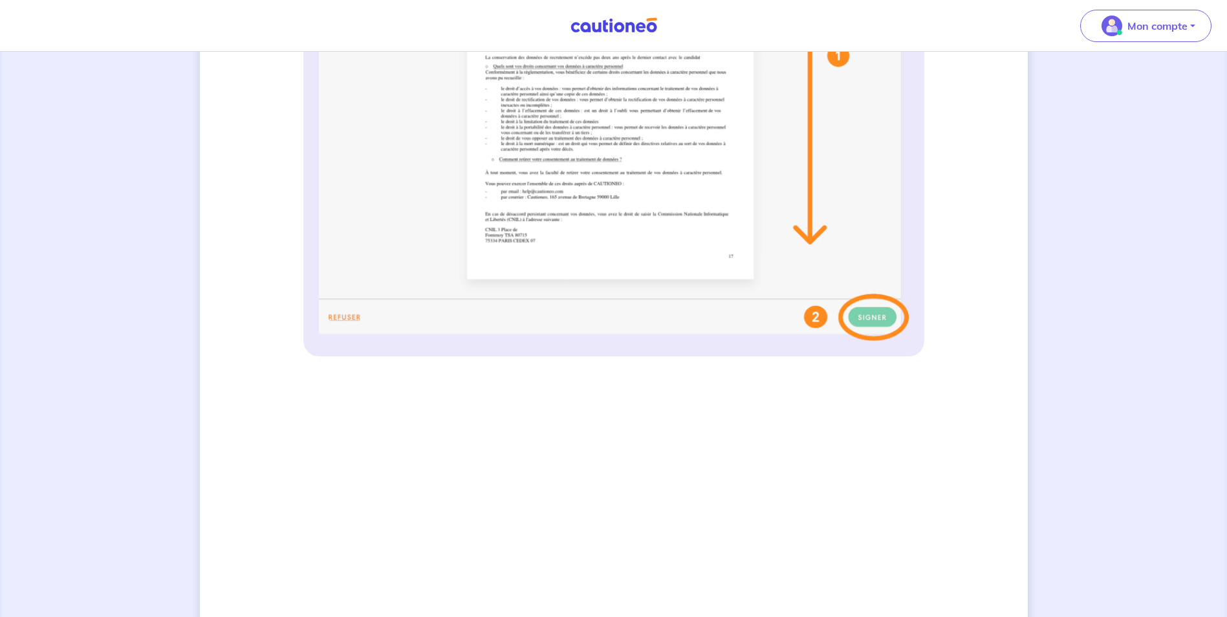
scroll to position [550, 0]
click at [860, 318] on img at bounding box center [614, 85] width 590 height 514
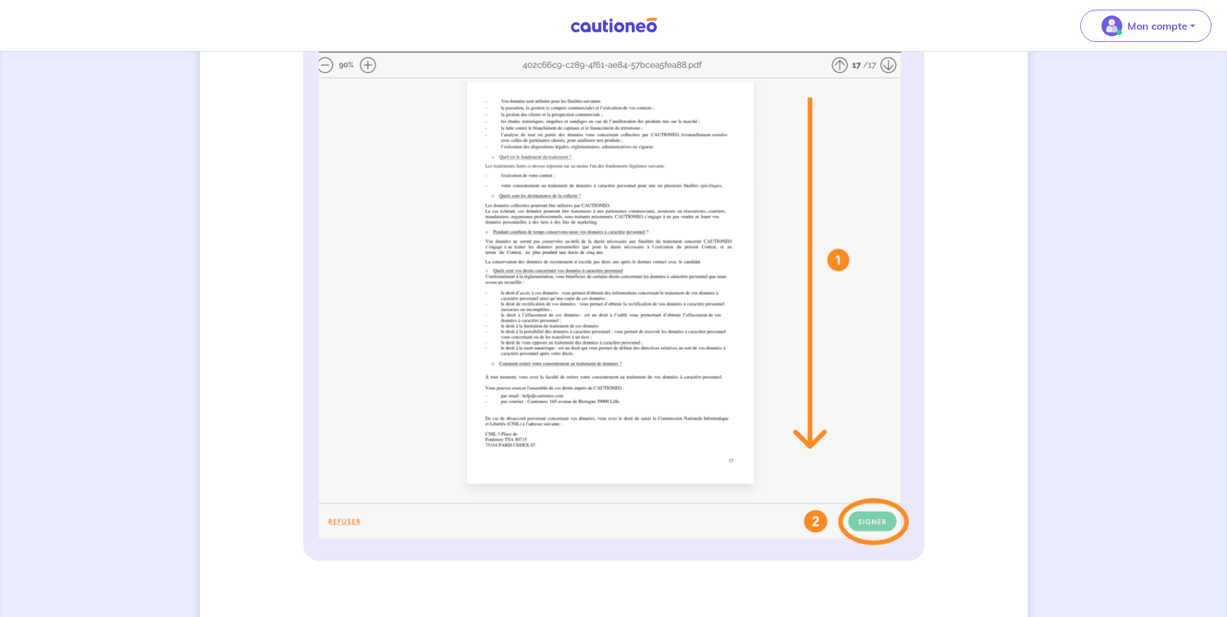
scroll to position [421, 0]
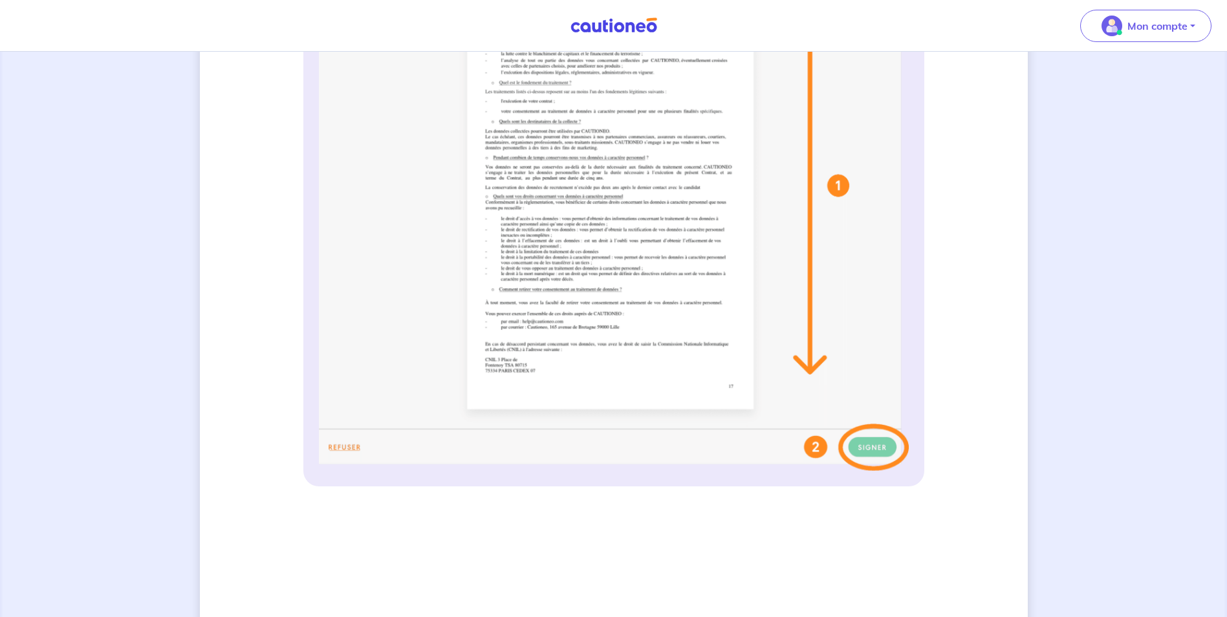
click at [861, 451] on img at bounding box center [614, 214] width 590 height 514
click at [777, 458] on img at bounding box center [614, 214] width 590 height 514
click at [872, 437] on img at bounding box center [614, 214] width 590 height 514
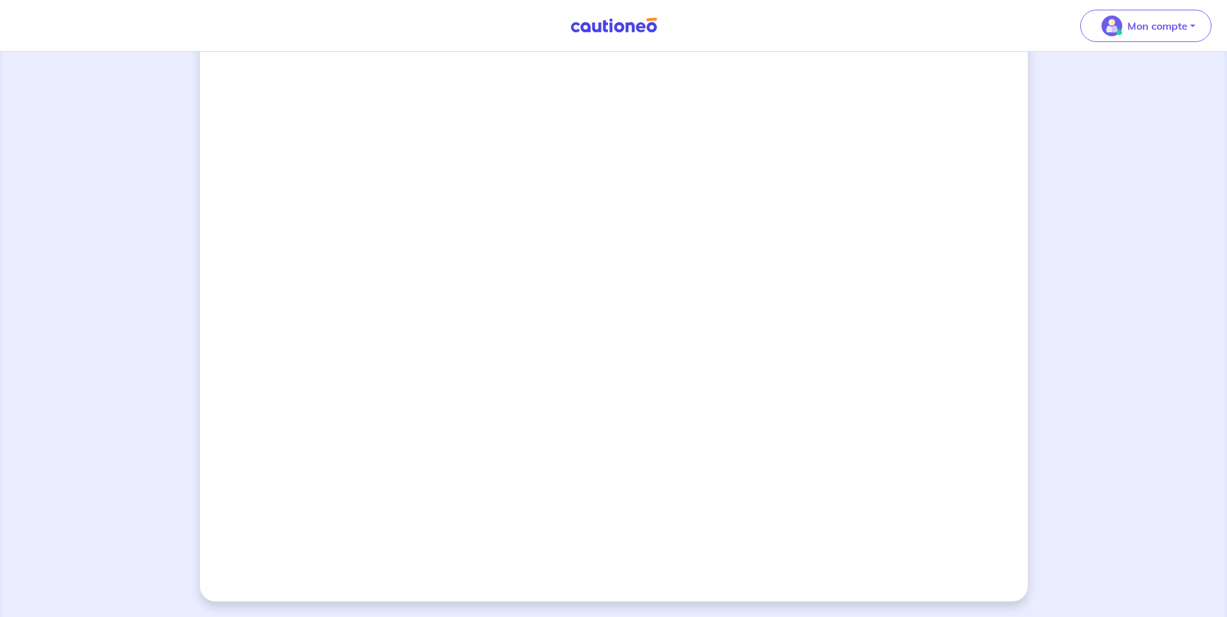
scroll to position [809, 0]
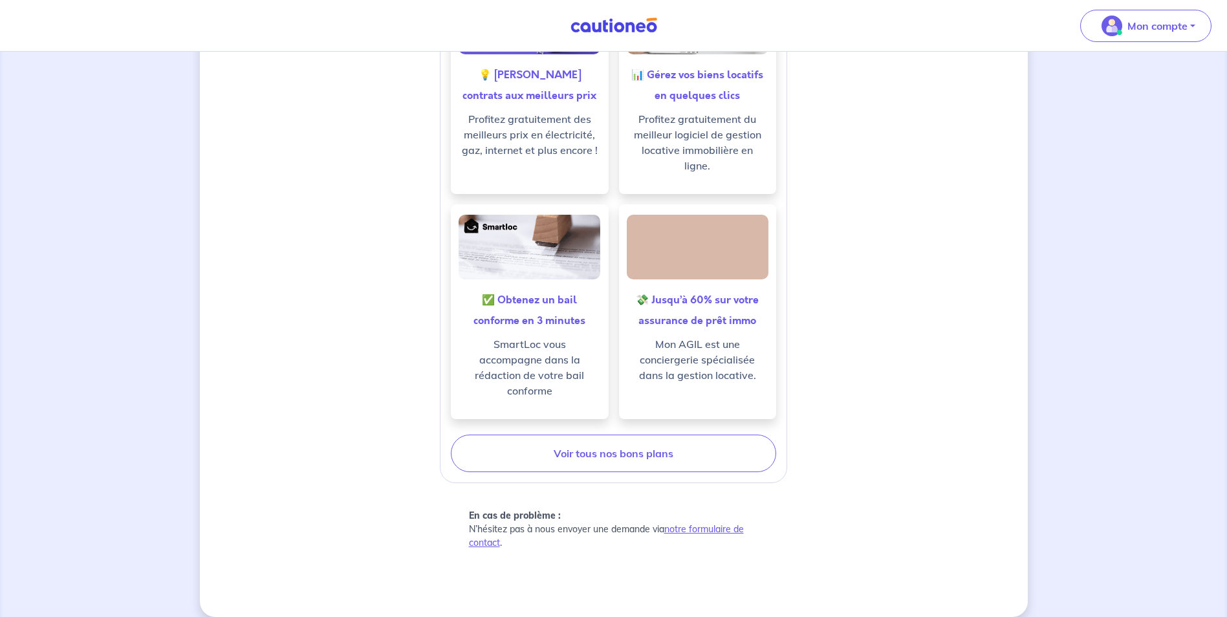
click at [606, 479] on div "Votre garantie est activée ! Merci de nous faire confiance. Retrouvez contrat s…" at bounding box center [613, 74] width 621 height 1014
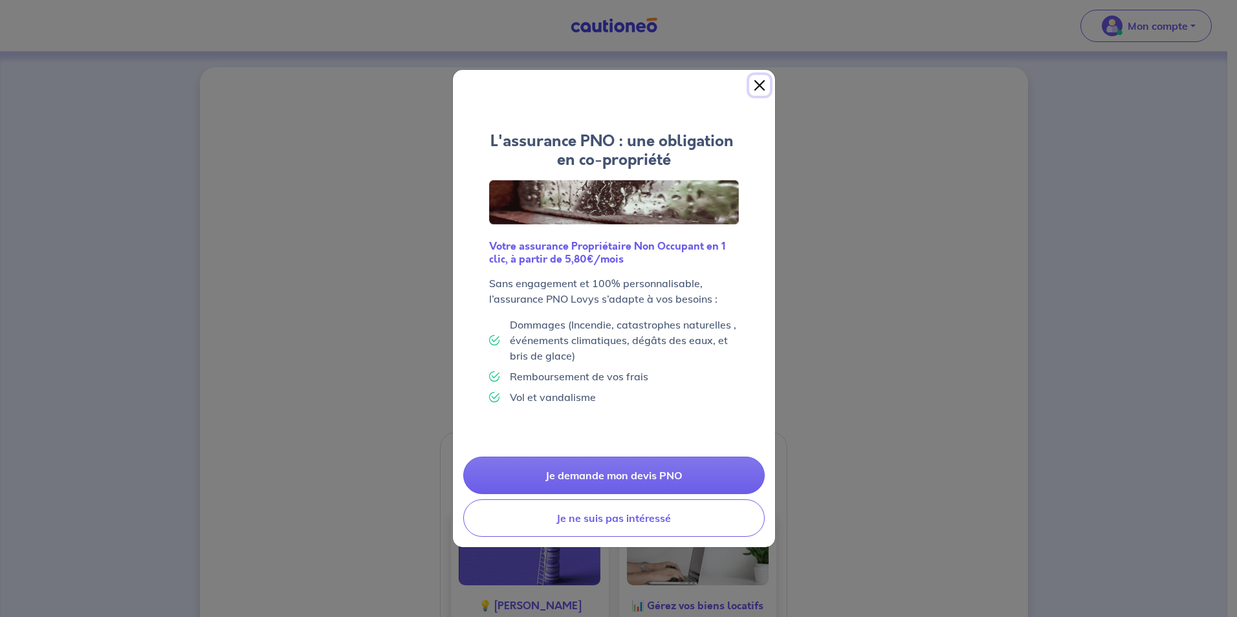
click at [754, 80] on button "Close" at bounding box center [759, 85] width 21 height 21
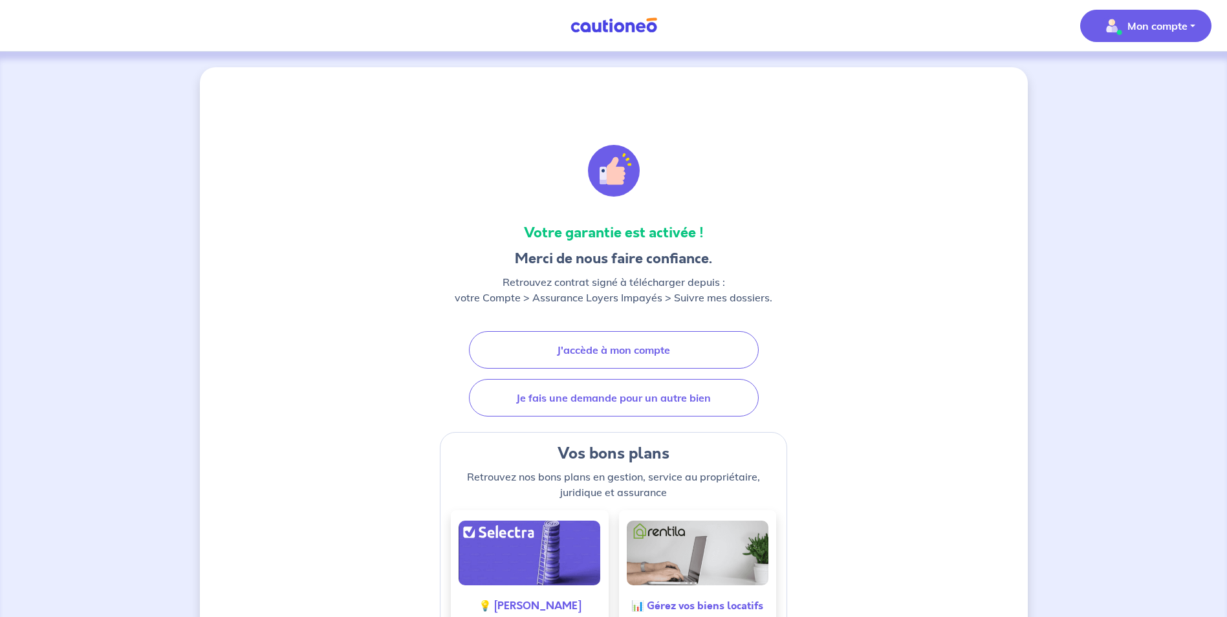
click at [1127, 24] on span "Mon compte" at bounding box center [1142, 26] width 91 height 21
click at [1147, 82] on link "Mes informations" at bounding box center [1133, 80] width 104 height 21
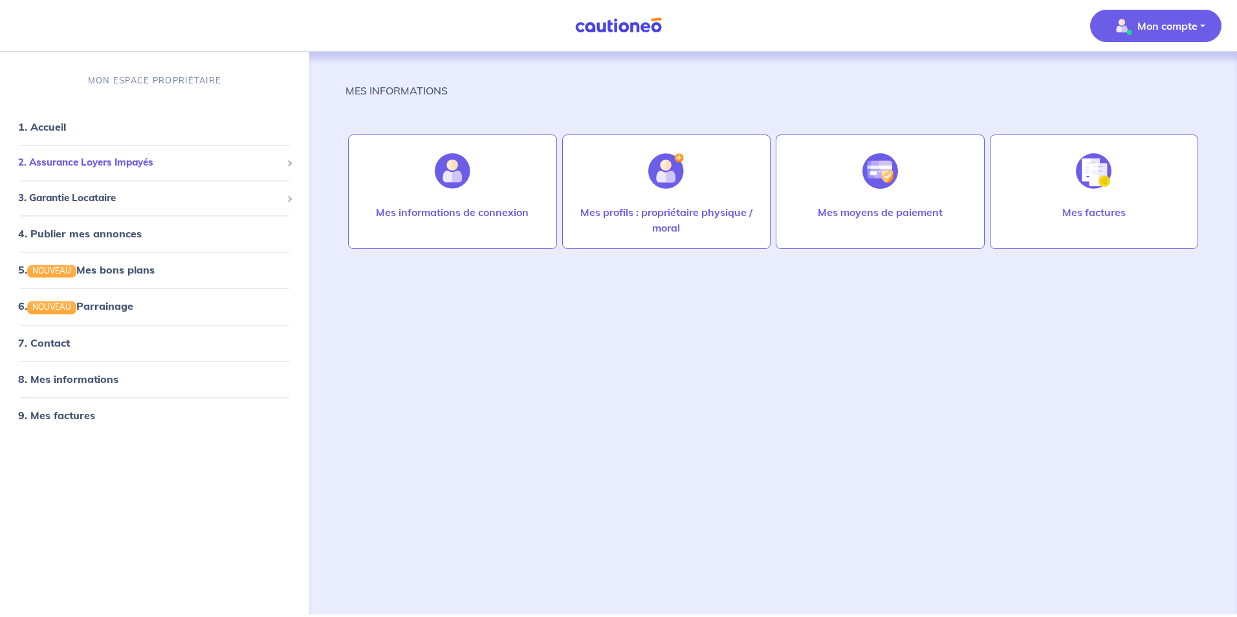
click at [170, 161] on span "2. Assurance Loyers Impayés" at bounding box center [149, 163] width 263 height 15
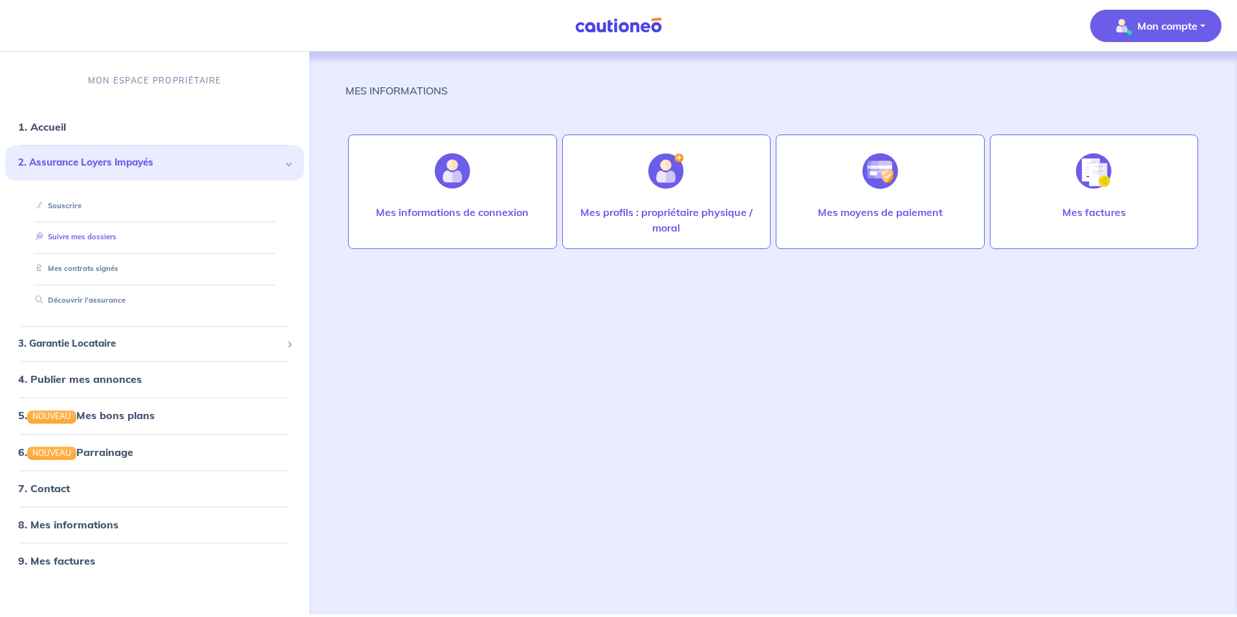
click at [106, 238] on link "Suivre mes dossiers" at bounding box center [73, 237] width 86 height 9
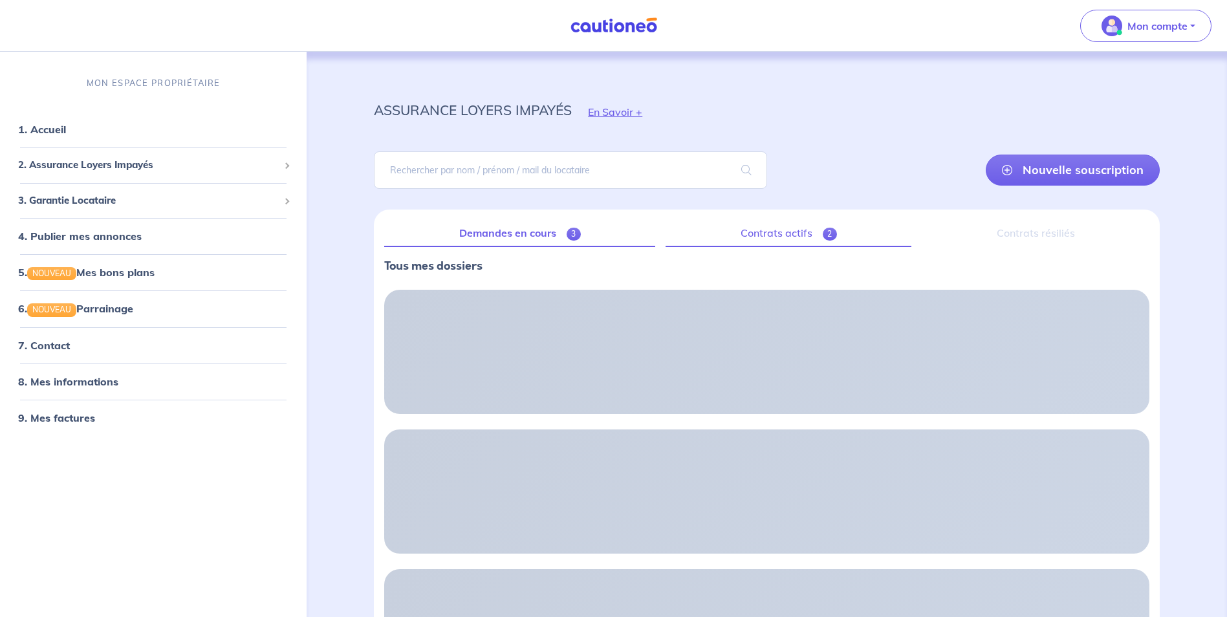
click at [781, 230] on link "Contrats actifs 2" at bounding box center [789, 233] width 246 height 27
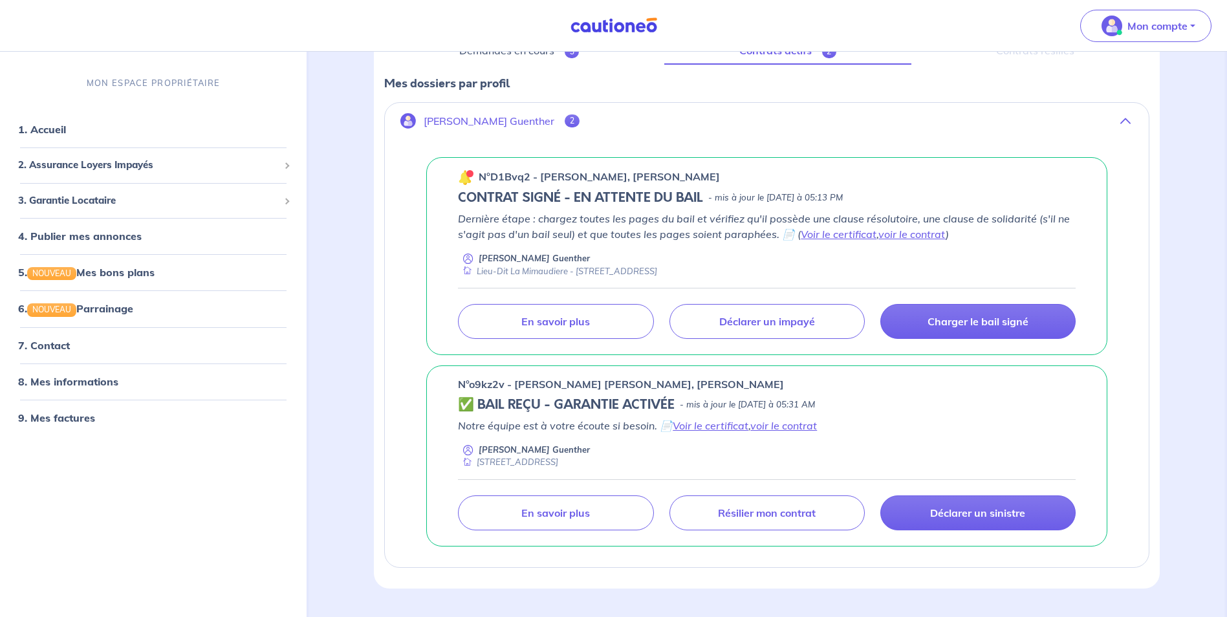
scroll to position [151, 0]
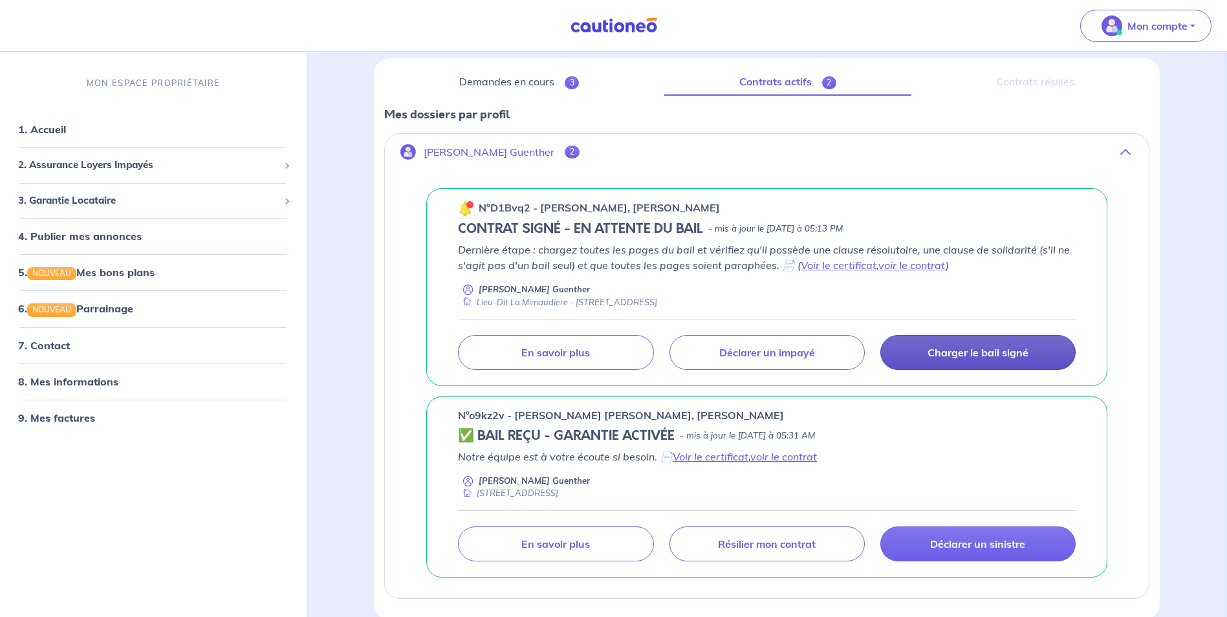
click at [963, 354] on p "Charger le bail signé" at bounding box center [978, 352] width 101 height 13
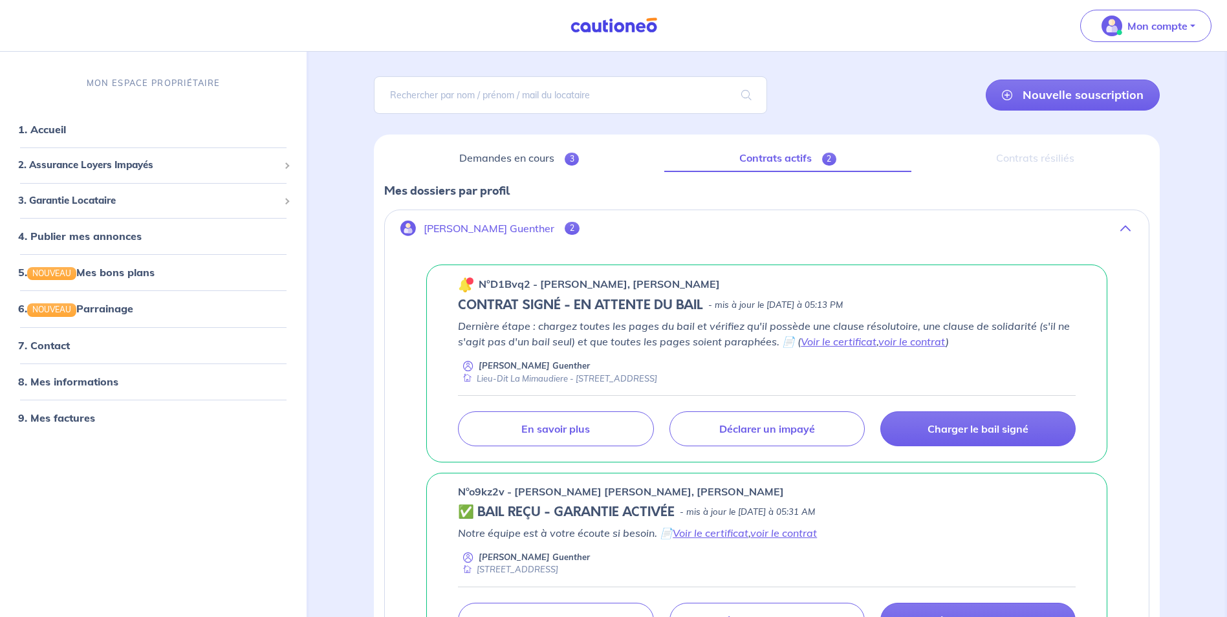
scroll to position [194, 0]
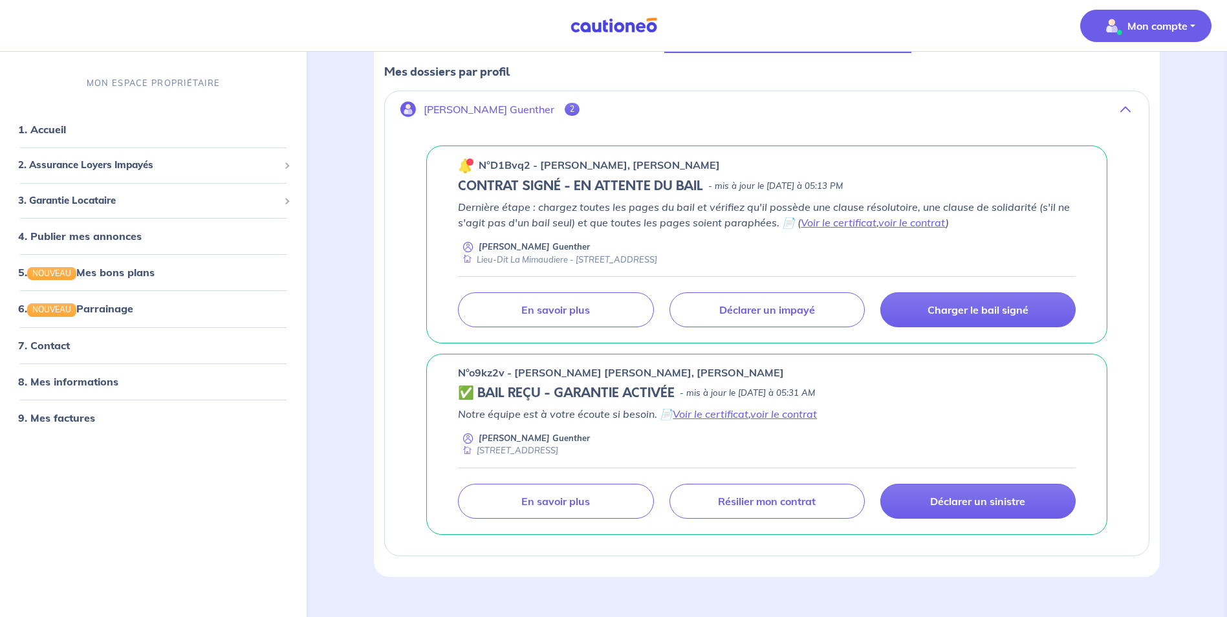
click at [1182, 29] on p "Mon compte" at bounding box center [1158, 26] width 60 height 16
